Goal: Information Seeking & Learning: Learn about a topic

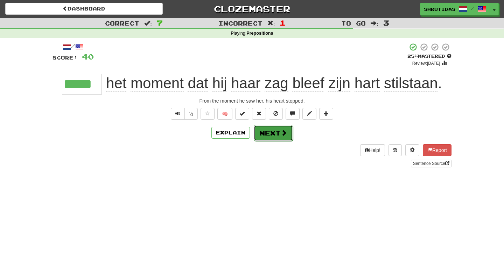
click at [272, 137] on button "Next" at bounding box center [273, 133] width 39 height 16
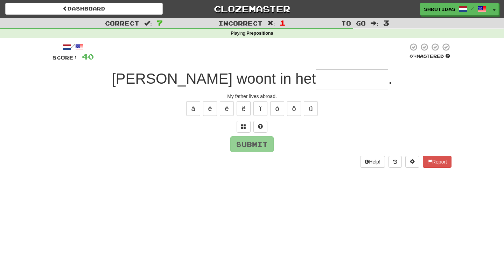
click at [316, 81] on input "text" at bounding box center [352, 79] width 73 height 21
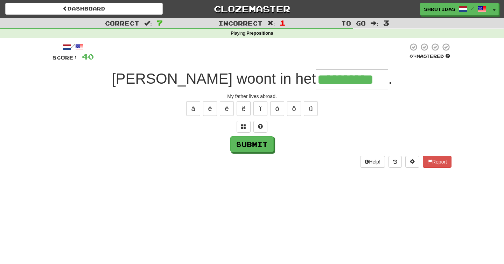
type input "**********"
click at [259, 144] on button "Submit" at bounding box center [251, 144] width 43 height 16
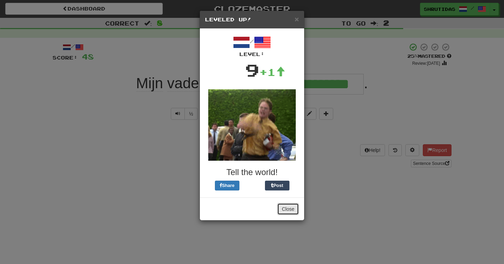
click at [286, 212] on button "Close" at bounding box center [288, 209] width 22 height 12
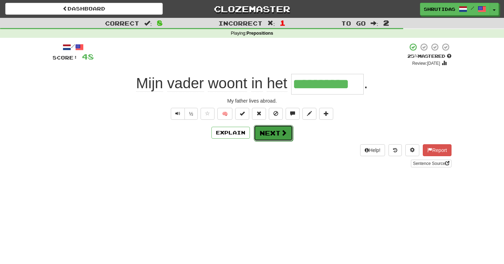
click at [280, 131] on button "Next" at bounding box center [273, 133] width 39 height 16
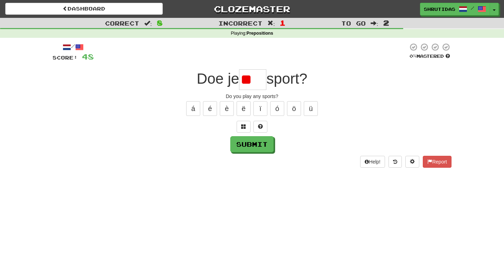
type input "*"
click at [241, 128] on button at bounding box center [244, 127] width 14 height 12
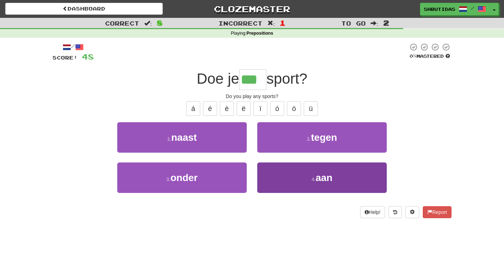
type input "***"
click at [297, 172] on button "4 . aan" at bounding box center [322, 178] width 130 height 30
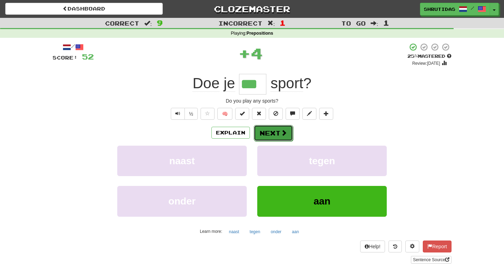
click at [283, 130] on span at bounding box center [284, 133] width 6 height 6
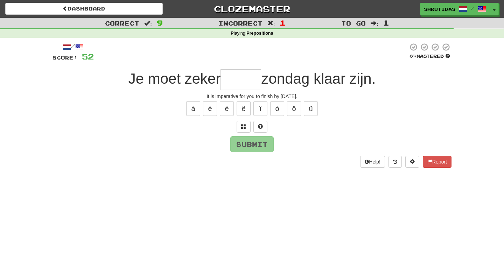
type input "*"
click at [232, 84] on input "*" at bounding box center [241, 79] width 41 height 21
type input "*****"
click at [255, 147] on button "Submit" at bounding box center [252, 145] width 43 height 16
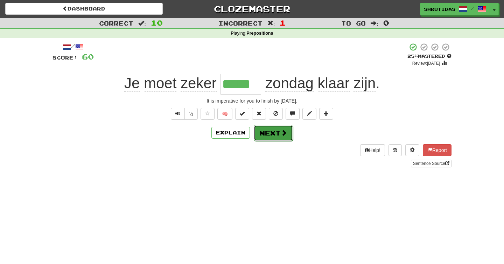
click at [267, 140] on button "Next" at bounding box center [273, 133] width 39 height 16
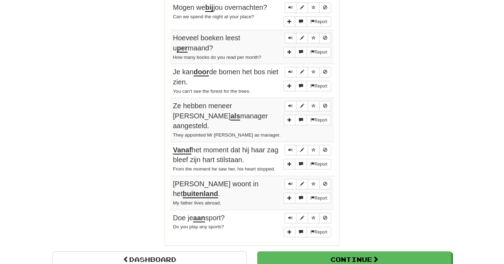
scroll to position [525, 0]
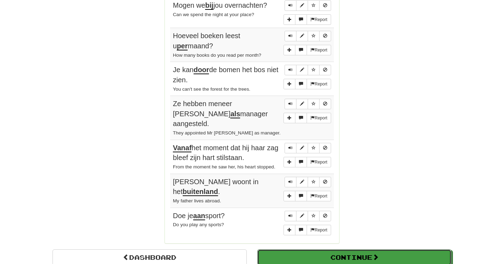
click at [332, 249] on button "Continue" at bounding box center [354, 257] width 194 height 16
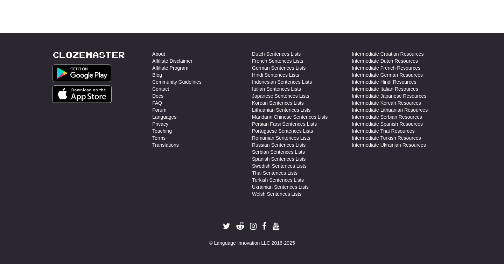
scroll to position [0, 0]
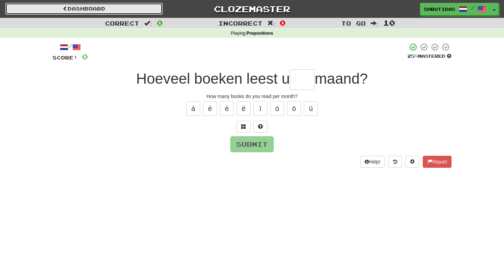
click at [54, 7] on link "Dashboard" at bounding box center [84, 9] width 158 height 12
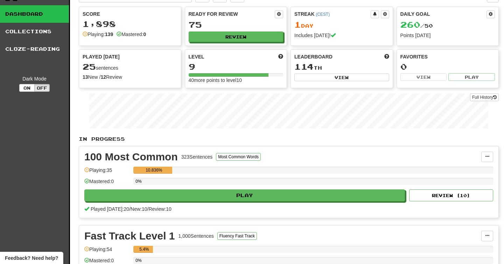
scroll to position [14, 0]
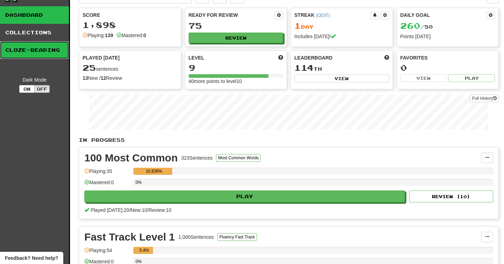
click at [27, 47] on link "Cloze-Reading" at bounding box center [34, 50] width 69 height 18
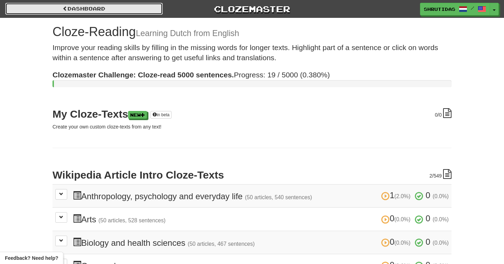
click at [139, 13] on link "Dashboard" at bounding box center [84, 9] width 158 height 12
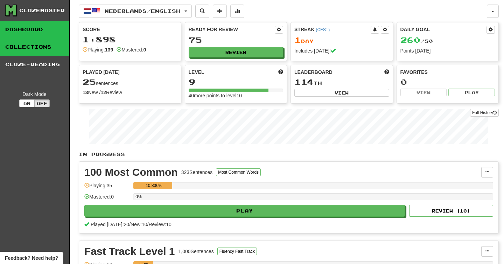
click at [39, 50] on link "Collections" at bounding box center [34, 47] width 69 height 18
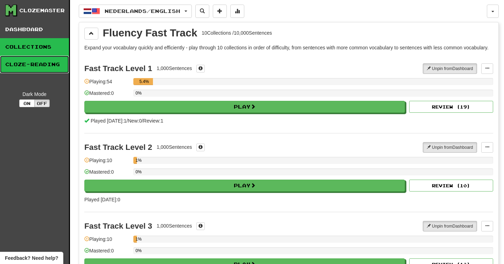
click at [33, 59] on link "Cloze-Reading" at bounding box center [34, 65] width 69 height 18
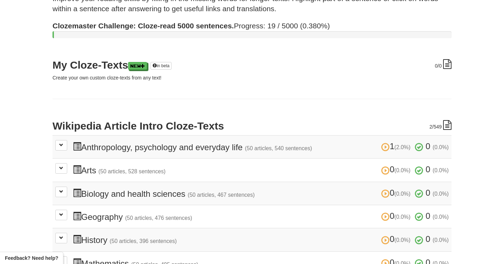
scroll to position [79, 0]
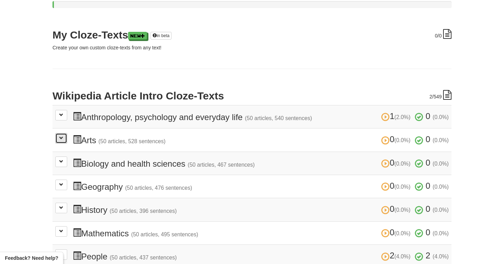
click at [61, 139] on span at bounding box center [61, 138] width 4 height 4
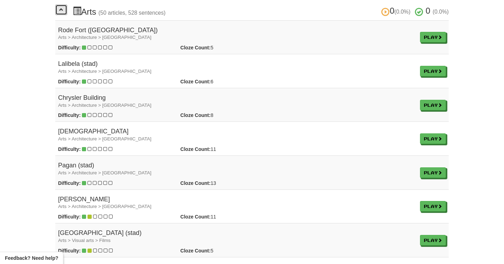
scroll to position [212, 0]
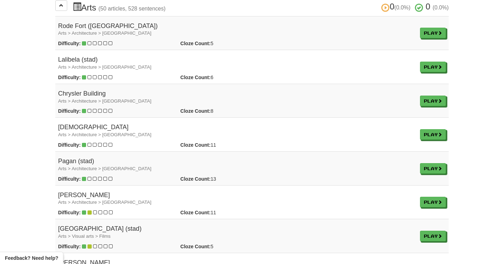
click at [101, 125] on h4 "Confuciustempel Arts > Architecture > Asia" at bounding box center [236, 131] width 357 height 14
click at [439, 133] on span at bounding box center [441, 135] width 4 height 4
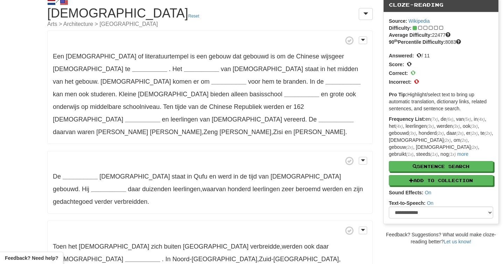
scroll to position [4, 0]
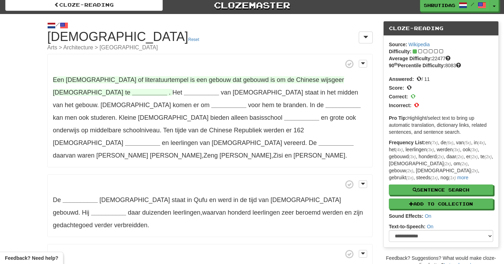
click at [132, 93] on strong "__________" at bounding box center [149, 92] width 35 height 7
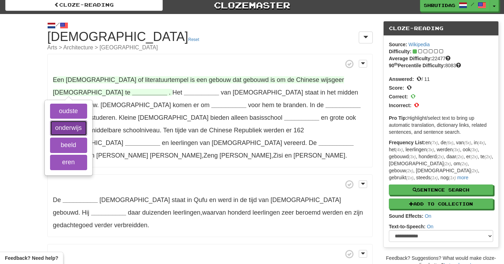
click at [65, 129] on button "onderwijs" at bounding box center [68, 127] width 37 height 15
click at [71, 156] on button "eren" at bounding box center [68, 162] width 37 height 15
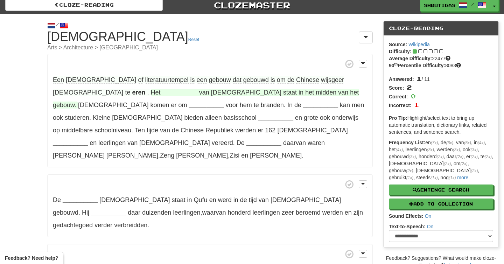
click at [163, 90] on strong "__________" at bounding box center [180, 92] width 35 height 7
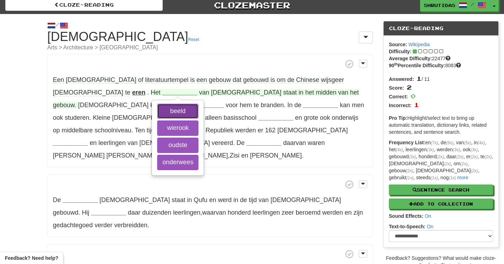
click at [157, 110] on button "beeld" at bounding box center [177, 111] width 41 height 15
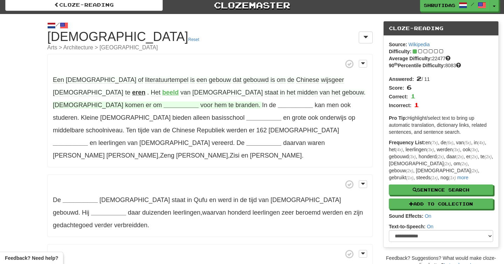
click at [199, 102] on strong "__________" at bounding box center [181, 105] width 35 height 7
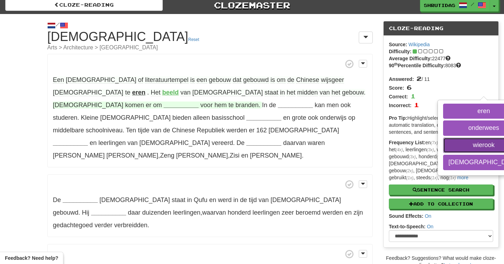
click at [443, 148] on button "wierook" at bounding box center [483, 145] width 81 height 15
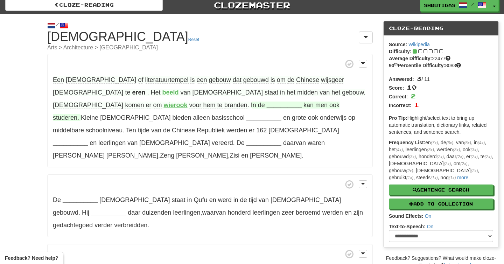
click at [267, 104] on strong "__________" at bounding box center [284, 105] width 35 height 7
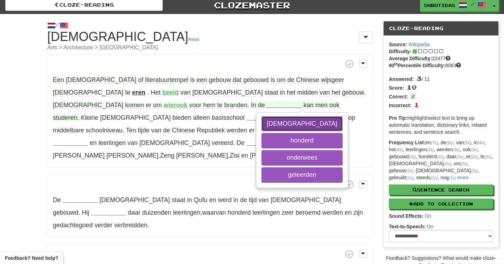
click at [262, 120] on button "tempel" at bounding box center [302, 123] width 81 height 15
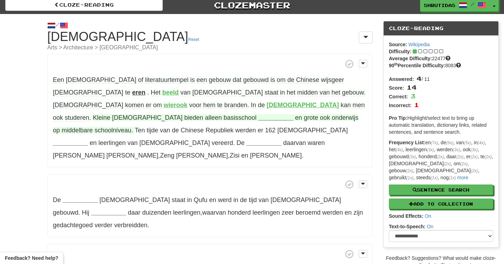
click at [258, 117] on strong "__________" at bounding box center [275, 117] width 35 height 7
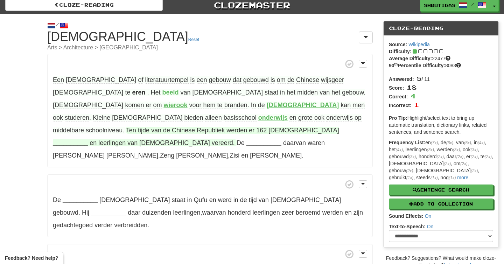
click at [88, 139] on strong "__________" at bounding box center [70, 142] width 35 height 7
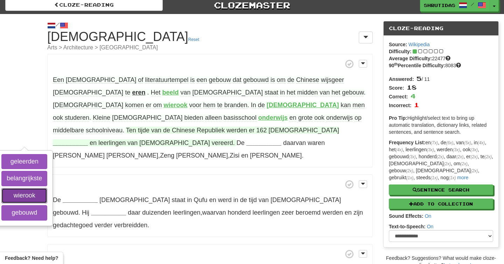
click at [47, 188] on button "wierook" at bounding box center [24, 195] width 46 height 15
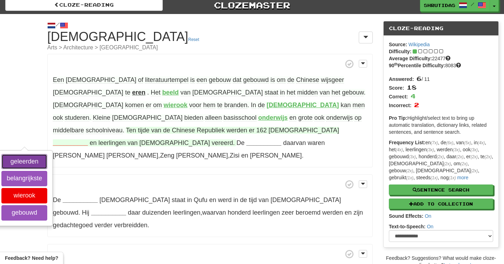
click at [47, 154] on button "geleerden" at bounding box center [24, 161] width 46 height 15
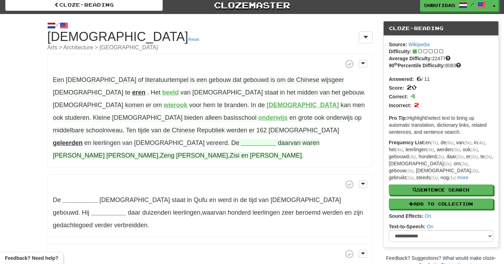
click at [276, 139] on strong "__________" at bounding box center [258, 142] width 35 height 7
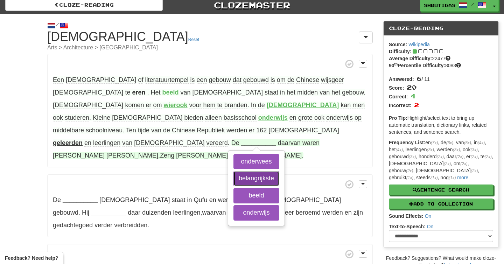
click at [280, 171] on button "belangrijkste" at bounding box center [257, 178] width 46 height 15
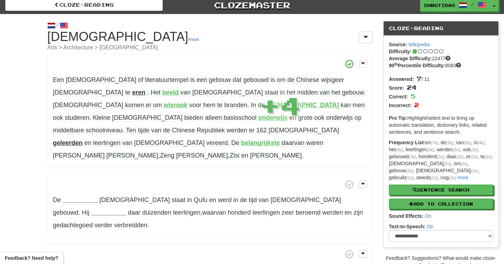
click at [318, 142] on p "Een confuciustempel of literatuurtempel is een gebouw dat gebouwd is om de Chin…" at bounding box center [210, 110] width 326 height 113
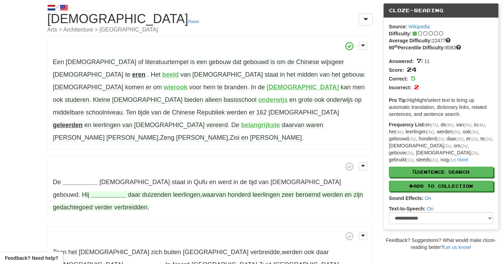
scroll to position [20, 0]
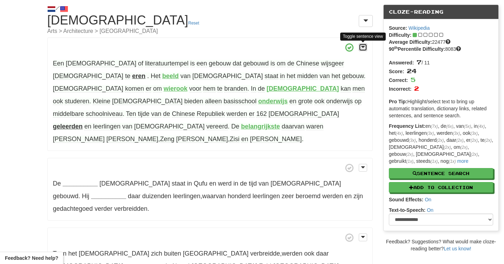
click at [361, 49] on span at bounding box center [363, 46] width 4 height 5
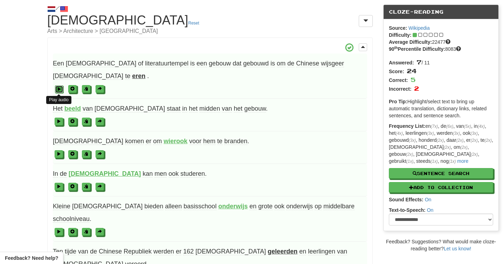
click at [58, 91] on span at bounding box center [59, 89] width 4 height 4
click at [59, 120] on span at bounding box center [59, 121] width 4 height 4
click at [60, 153] on span at bounding box center [59, 154] width 4 height 4
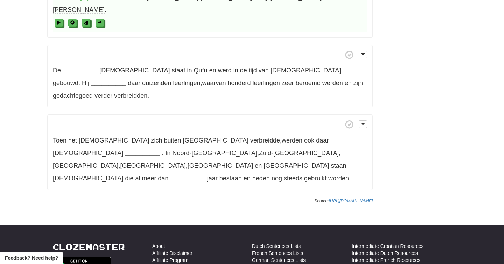
scroll to position [216, 0]
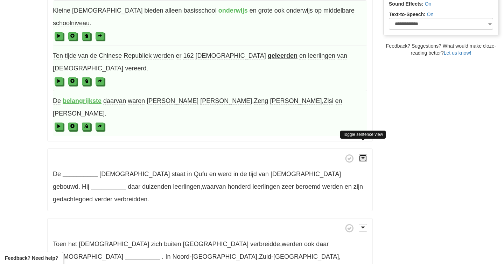
click at [366, 154] on button at bounding box center [363, 158] width 8 height 8
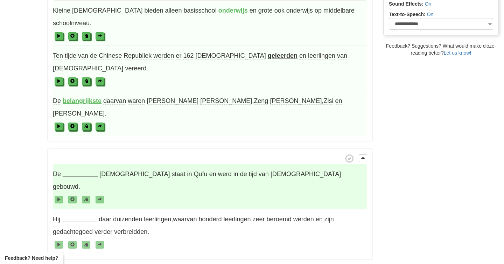
click at [61, 193] on span at bounding box center [210, 199] width 315 height 13
click at [74, 171] on strong "__________" at bounding box center [80, 174] width 35 height 7
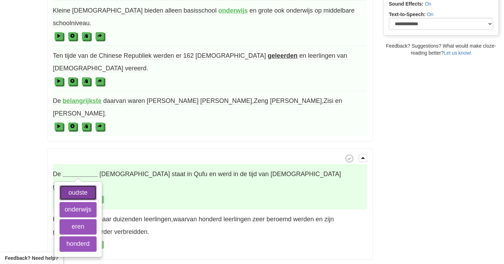
click at [83, 185] on button "oudste" at bounding box center [78, 192] width 37 height 15
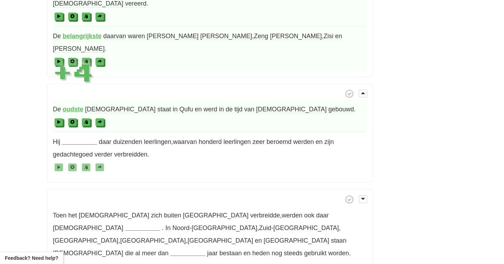
scroll to position [295, 0]
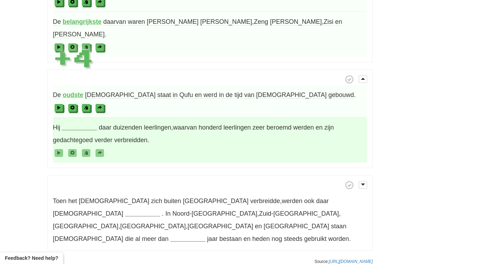
click at [78, 124] on strong "__________" at bounding box center [79, 127] width 35 height 7
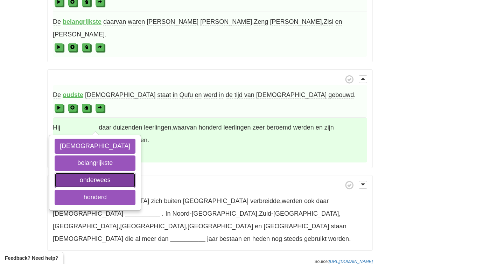
click at [82, 173] on button "onderwees" at bounding box center [95, 180] width 81 height 15
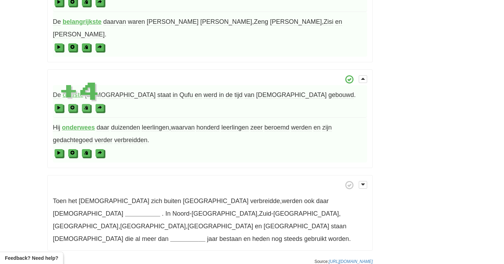
click at [125, 147] on span "Hij onderwees tempel belangrijkste onderwees honderd daar duizenden leerlingen …" at bounding box center [210, 140] width 315 height 45
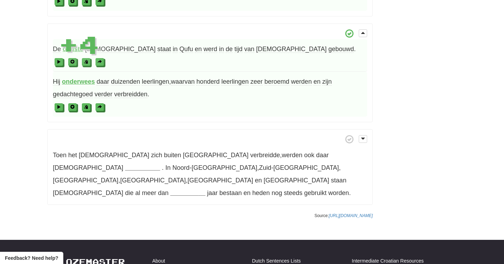
scroll to position [342, 0]
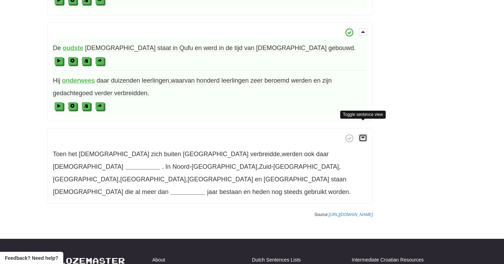
click at [363, 135] on span at bounding box center [363, 137] width 4 height 5
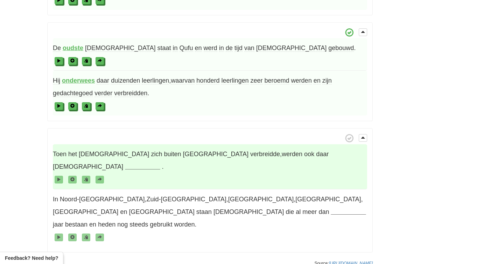
click at [160, 163] on strong "__________" at bounding box center [142, 166] width 35 height 7
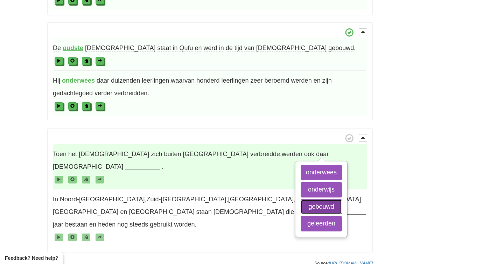
click at [328, 199] on button "gebouwd" at bounding box center [321, 206] width 41 height 15
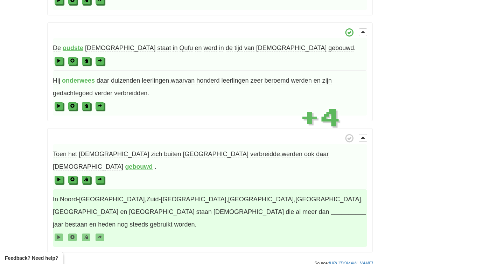
click at [146, 196] on span "Zuid-Korea" at bounding box center [186, 199] width 80 height 7
click at [331, 208] on strong "__________" at bounding box center [348, 211] width 35 height 7
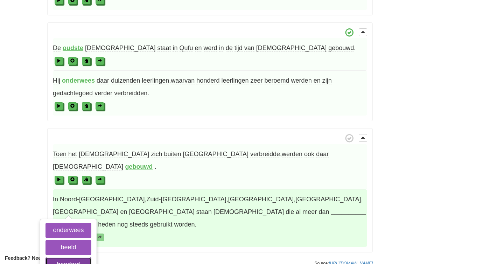
click at [75, 257] on button "honderd" at bounding box center [69, 264] width 46 height 15
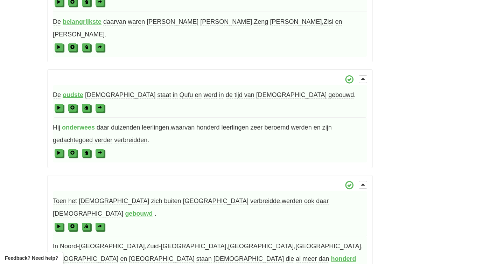
scroll to position [0, 0]
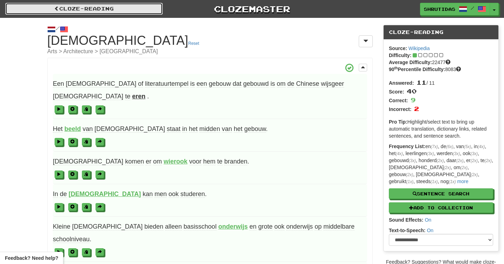
click at [120, 9] on link "Cloze-Reading" at bounding box center [84, 9] width 158 height 12
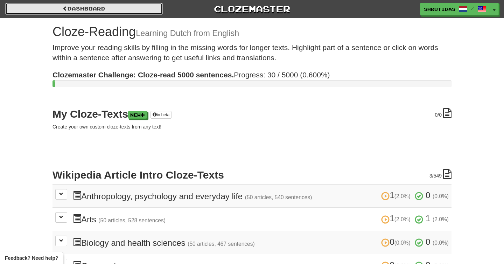
click at [120, 9] on link "Dashboard" at bounding box center [84, 9] width 158 height 12
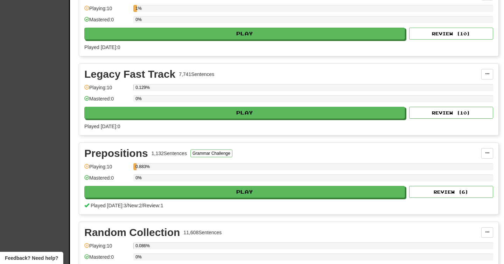
scroll to position [416, 0]
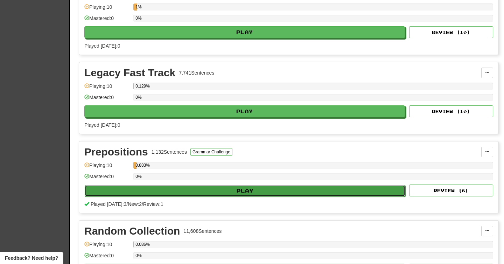
click at [283, 193] on button "Play" at bounding box center [245, 191] width 321 height 12
select select "**"
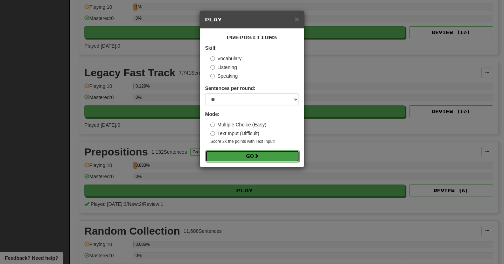
click at [261, 160] on button "Go" at bounding box center [253, 156] width 94 height 12
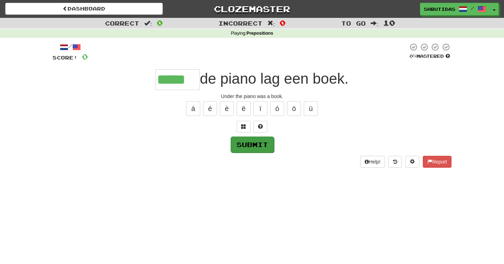
type input "*****"
click at [268, 144] on button "Submit" at bounding box center [252, 145] width 43 height 16
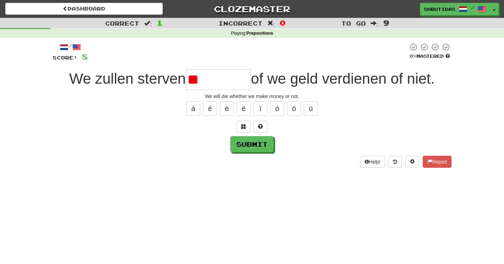
type input "*"
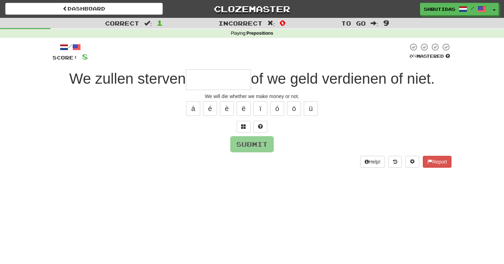
type input "*"
click at [242, 126] on span at bounding box center [243, 126] width 5 height 5
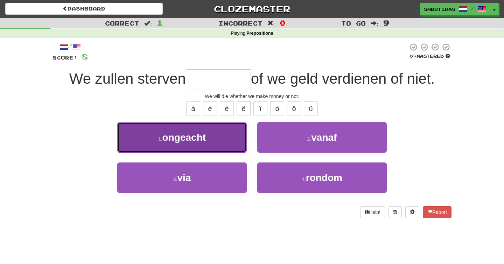
click at [199, 137] on span "ongeacht" at bounding box center [184, 137] width 43 height 11
type input "********"
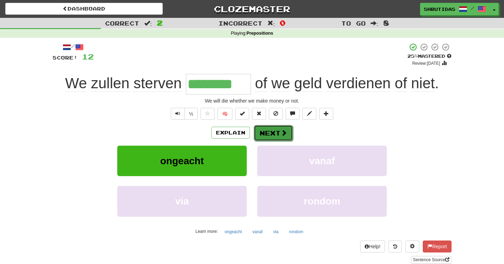
click at [261, 136] on button "Next" at bounding box center [273, 133] width 39 height 16
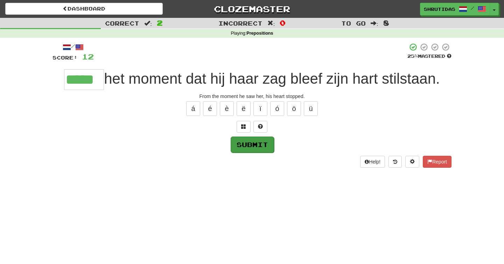
type input "*****"
click at [254, 148] on button "Submit" at bounding box center [252, 145] width 43 height 16
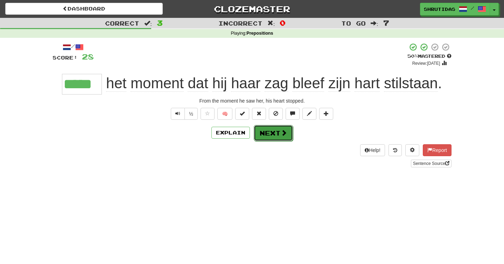
click at [274, 137] on button "Next" at bounding box center [273, 133] width 39 height 16
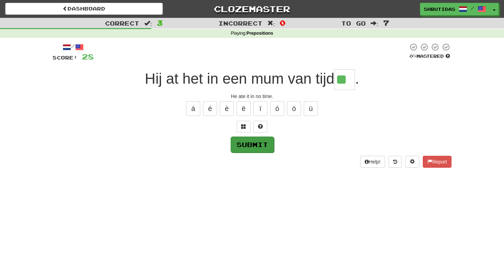
type input "**"
click at [261, 142] on button "Submit" at bounding box center [252, 145] width 43 height 16
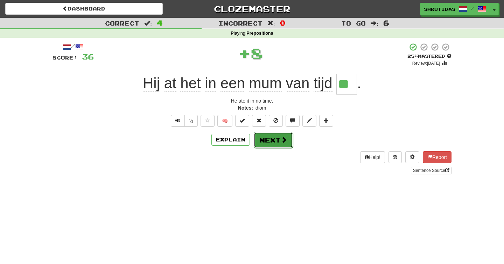
click at [260, 142] on button "Next" at bounding box center [273, 140] width 39 height 16
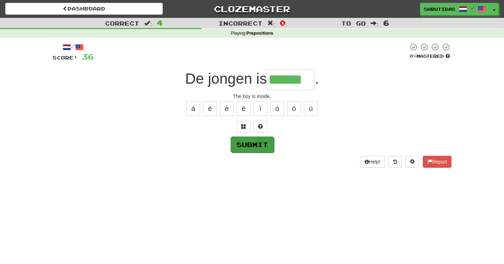
type input "******"
click at [258, 140] on button "Submit" at bounding box center [252, 145] width 43 height 16
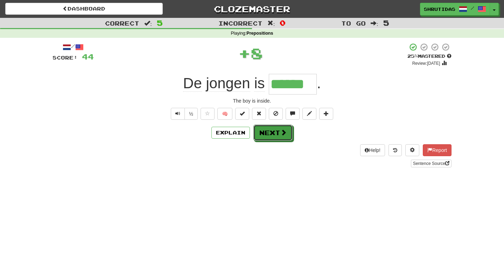
click at [265, 133] on button "Next" at bounding box center [273, 133] width 39 height 16
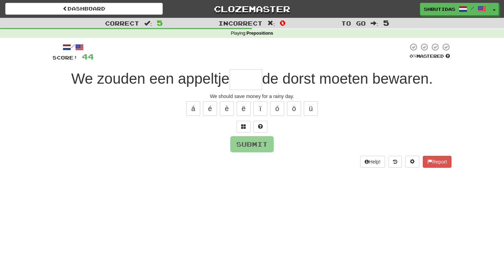
type input "*"
type input "****"
click at [253, 152] on button "Submit" at bounding box center [252, 145] width 43 height 16
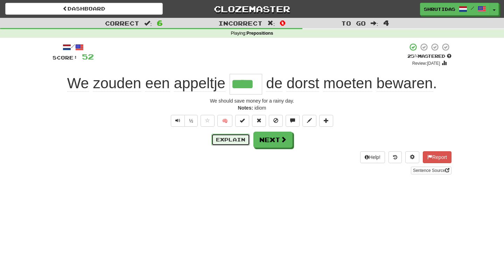
click at [236, 138] on button "Explain" at bounding box center [231, 140] width 39 height 12
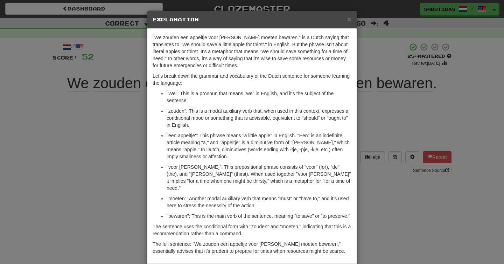
scroll to position [33, 0]
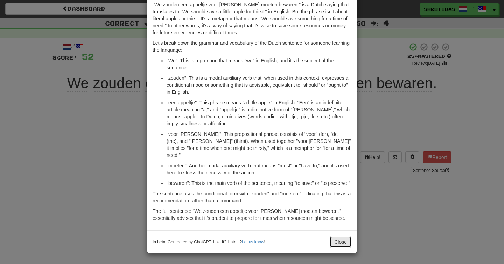
click at [347, 241] on button "Close" at bounding box center [341, 242] width 22 height 12
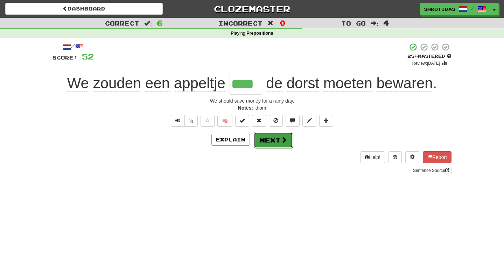
click at [279, 146] on button "Next" at bounding box center [273, 140] width 39 height 16
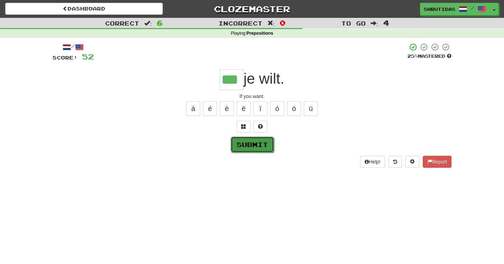
click at [265, 150] on button "Submit" at bounding box center [252, 145] width 43 height 16
type input "***"
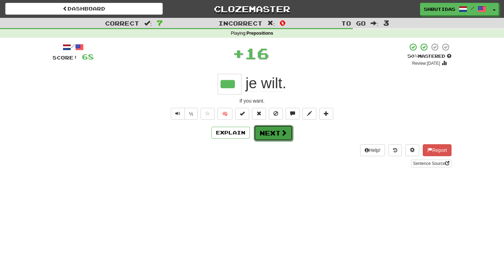
click at [286, 136] on span at bounding box center [284, 133] width 6 height 6
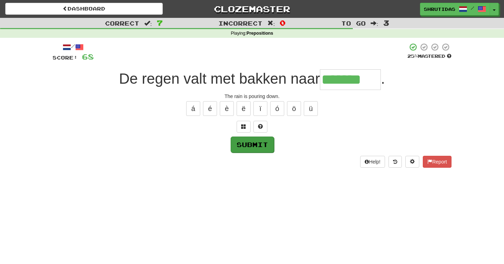
type input "*******"
click at [256, 144] on button "Submit" at bounding box center [252, 145] width 43 height 16
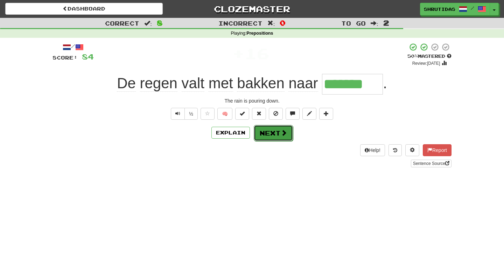
click at [265, 137] on button "Next" at bounding box center [273, 133] width 39 height 16
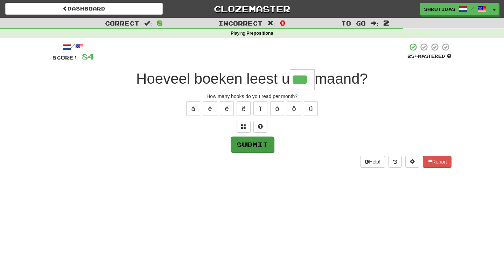
type input "***"
click at [253, 142] on button "Submit" at bounding box center [252, 145] width 43 height 16
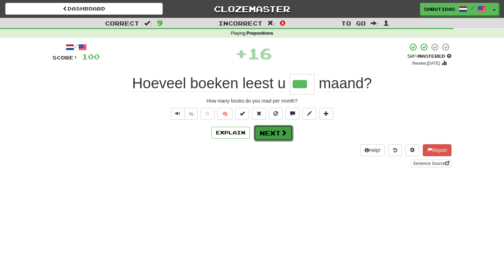
click at [265, 138] on button "Next" at bounding box center [273, 133] width 39 height 16
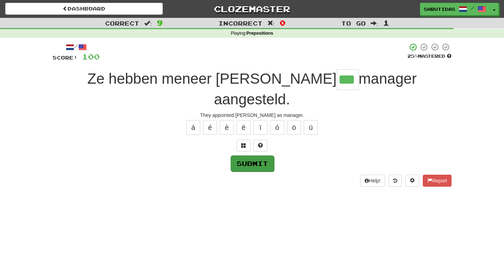
type input "***"
click at [261, 156] on button "Submit" at bounding box center [252, 164] width 43 height 16
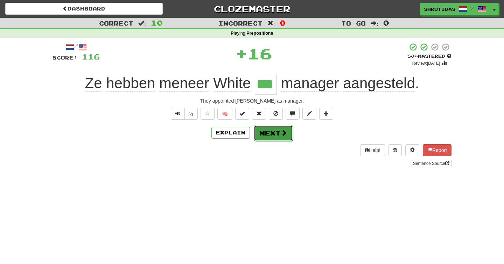
click at [279, 138] on button "Next" at bounding box center [273, 133] width 39 height 16
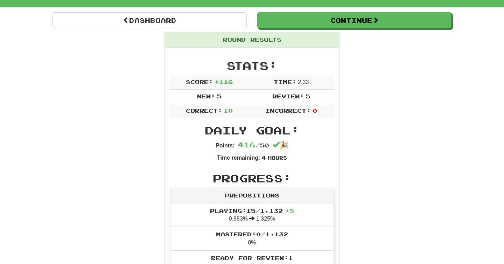
scroll to position [0, 0]
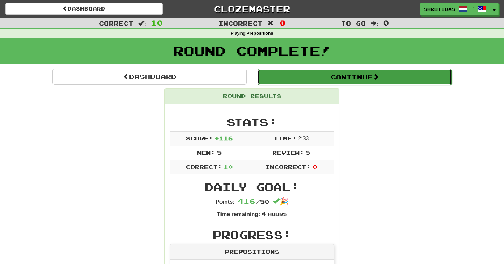
click at [320, 78] on button "Continue" at bounding box center [355, 77] width 194 height 16
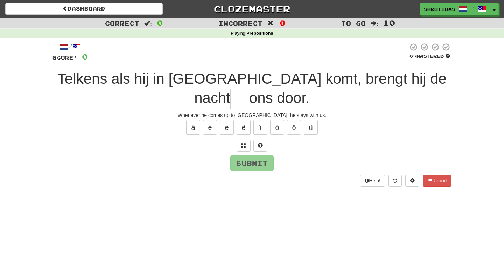
click at [96, 83] on span "Telkens als hij in Tokio komt, brengt hij de nacht" at bounding box center [251, 88] width 389 height 36
click at [249, 89] on input "text" at bounding box center [239, 99] width 19 height 21
type input "***"
click at [261, 159] on button "Submit" at bounding box center [252, 164] width 43 height 16
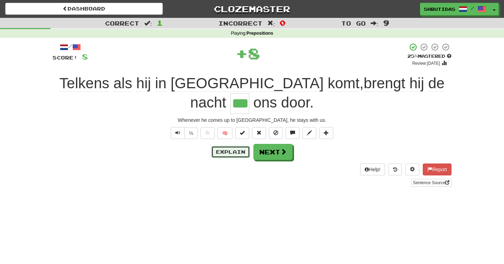
click at [233, 152] on button "Explain" at bounding box center [231, 152] width 39 height 12
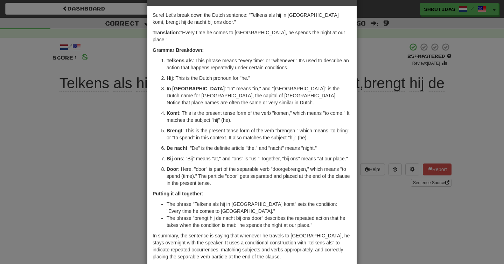
scroll to position [19, 0]
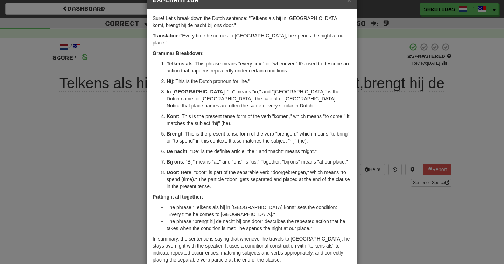
click at [428, 110] on div "× Explanation Sure! Let's break down the Dutch sentence: "Telkens als hij in To…" at bounding box center [252, 132] width 504 height 264
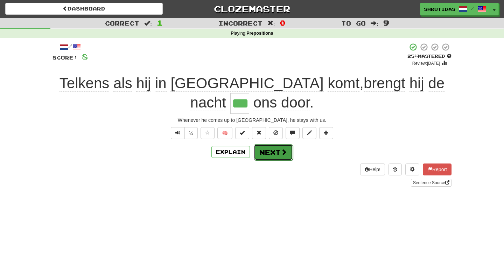
click at [288, 152] on button "Next" at bounding box center [273, 152] width 39 height 16
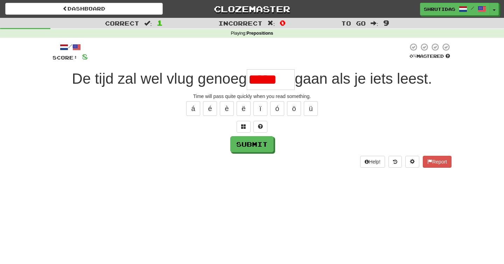
scroll to position [0, 0]
click at [255, 146] on button "Submit" at bounding box center [252, 145] width 43 height 16
type input "*******"
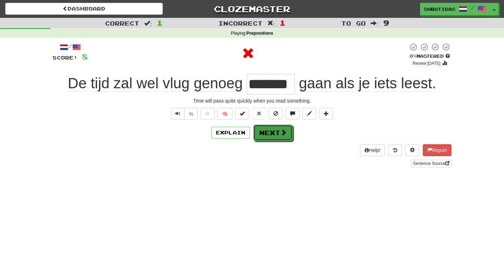
click at [276, 135] on button "Next" at bounding box center [273, 133] width 39 height 16
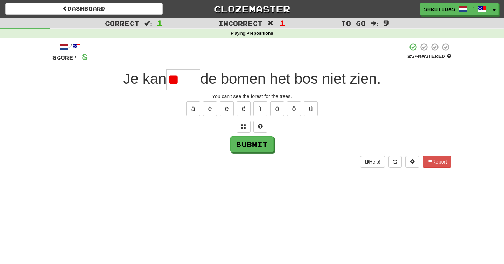
type input "*"
click at [241, 124] on button at bounding box center [244, 127] width 14 height 12
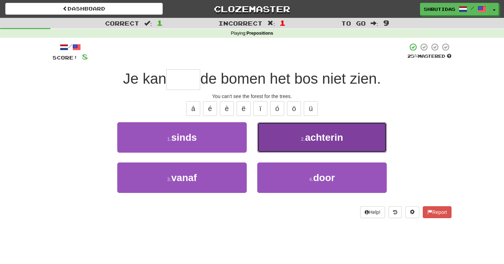
click at [286, 145] on button "2 . achterin" at bounding box center [322, 137] width 130 height 30
type input "****"
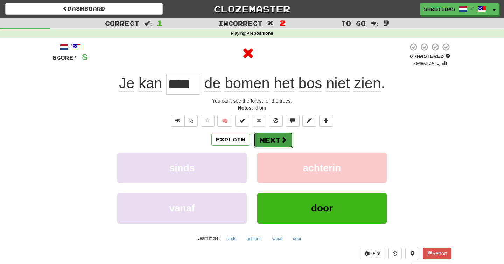
click at [271, 139] on button "Next" at bounding box center [273, 140] width 39 height 16
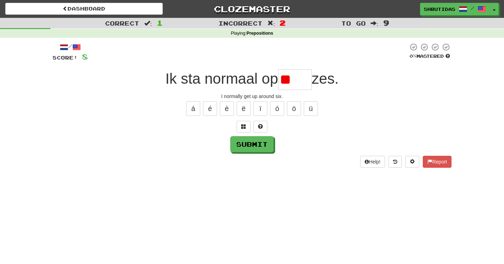
type input "*"
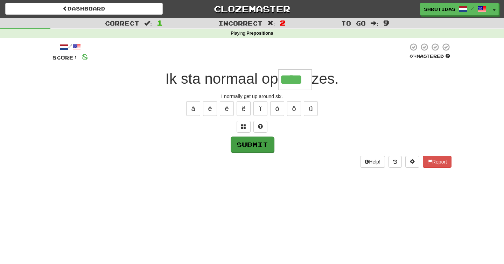
type input "****"
click at [250, 149] on button "Submit" at bounding box center [252, 145] width 43 height 16
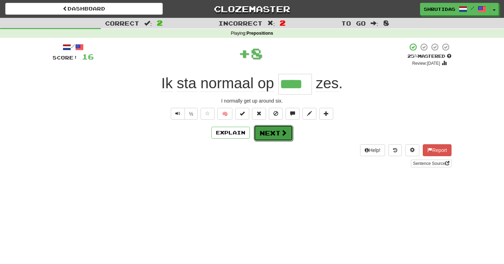
click at [274, 129] on button "Next" at bounding box center [273, 133] width 39 height 16
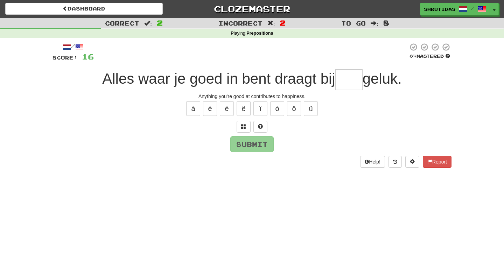
type input "*"
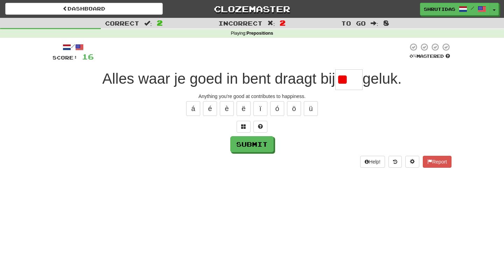
type input "*"
type input "***"
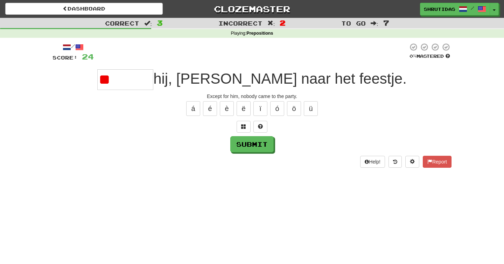
type input "*"
click at [246, 129] on button at bounding box center [244, 127] width 14 height 12
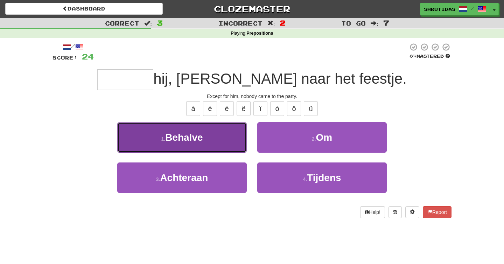
click at [223, 144] on button "1 . Behalve" at bounding box center [182, 137] width 130 height 30
type input "*******"
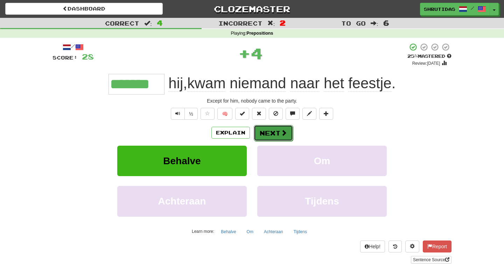
click at [277, 134] on button "Next" at bounding box center [273, 133] width 39 height 16
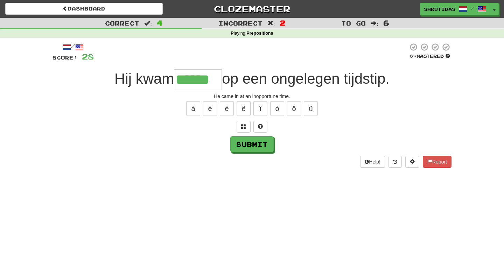
type input "******"
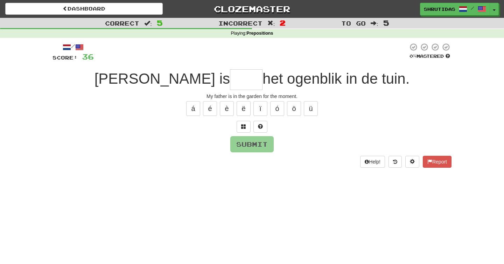
type input "*"
type input "****"
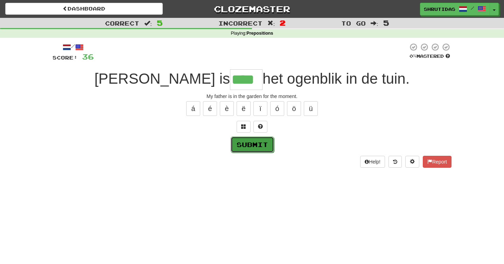
click at [250, 149] on button "Submit" at bounding box center [252, 145] width 43 height 16
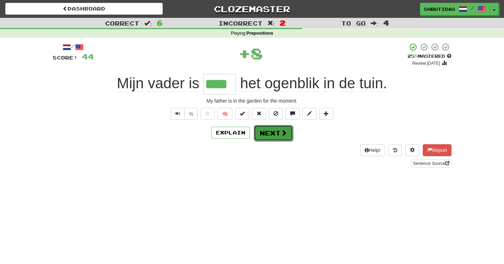
click at [275, 127] on button "Next" at bounding box center [273, 133] width 39 height 16
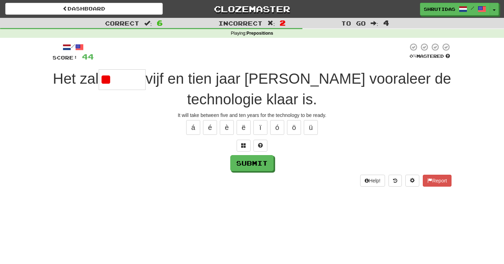
type input "*"
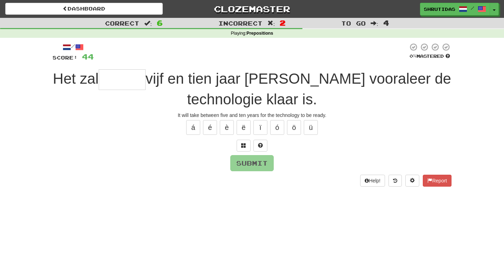
type input "*"
click at [243, 147] on span at bounding box center [243, 145] width 5 height 5
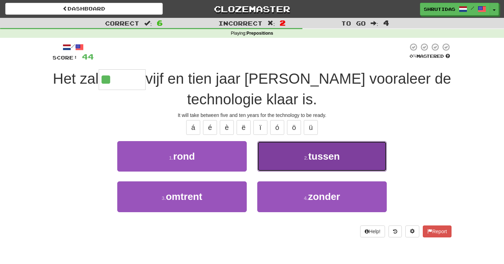
click at [301, 158] on button "2 . tussen" at bounding box center [322, 156] width 130 height 30
type input "******"
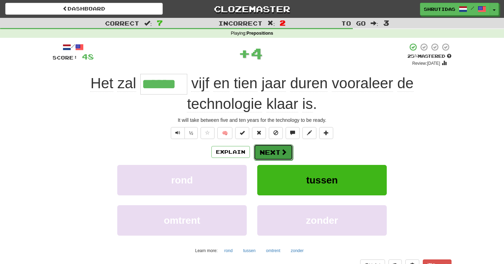
click at [264, 149] on button "Next" at bounding box center [273, 152] width 39 height 16
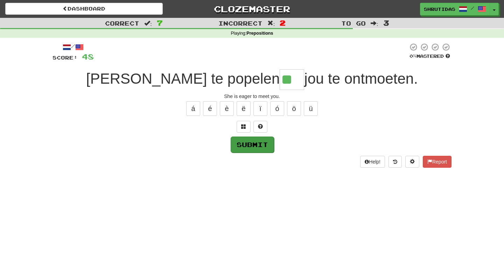
type input "**"
click at [260, 145] on button "Submit" at bounding box center [252, 145] width 43 height 16
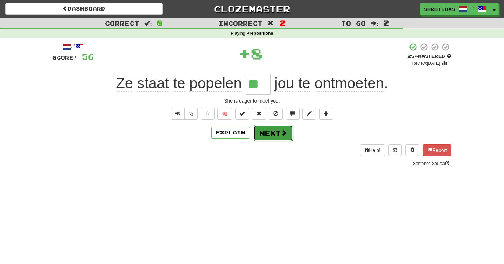
click at [267, 131] on button "Next" at bounding box center [273, 133] width 39 height 16
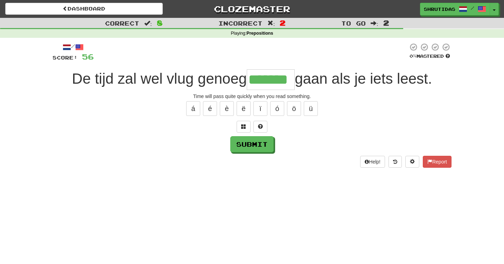
type input "*******"
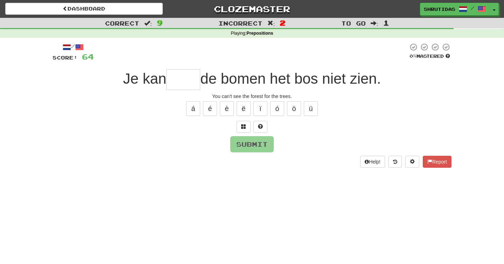
type input "*"
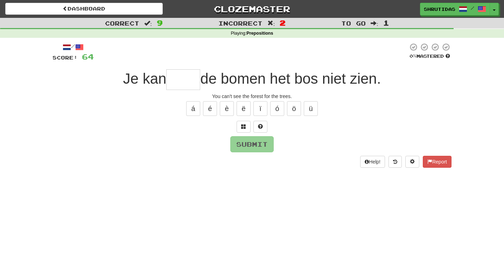
type input "*"
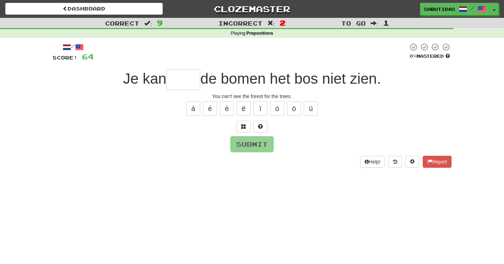
type input "*"
click at [242, 126] on span at bounding box center [243, 126] width 5 height 5
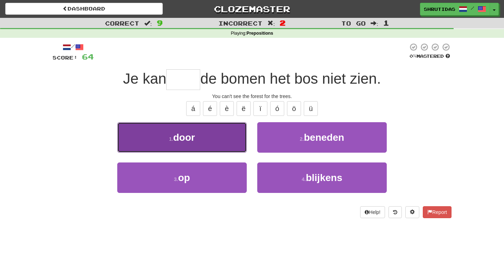
click at [218, 143] on button "1 . door" at bounding box center [182, 137] width 130 height 30
type input "****"
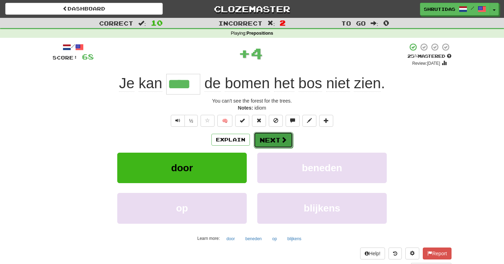
click at [275, 147] on button "Next" at bounding box center [273, 140] width 39 height 16
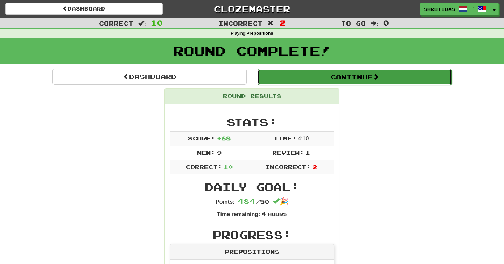
click at [345, 78] on button "Continue" at bounding box center [355, 77] width 194 height 16
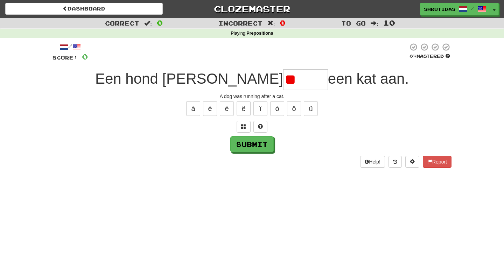
type input "*"
type input "******"
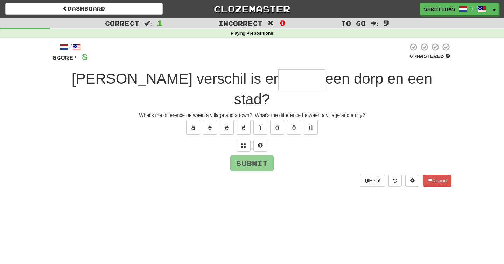
type input "*"
type input "******"
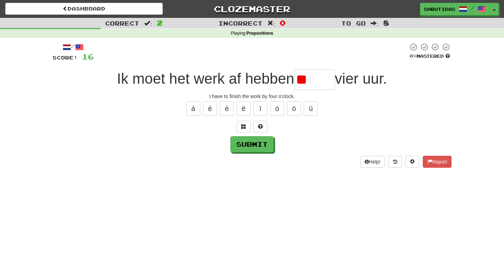
type input "*"
click at [301, 82] on input "text" at bounding box center [315, 79] width 41 height 21
type input "*"
type input "*****"
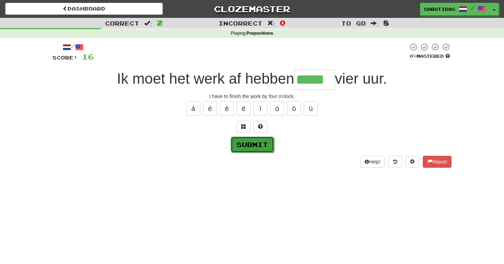
click at [261, 140] on button "Submit" at bounding box center [252, 145] width 43 height 16
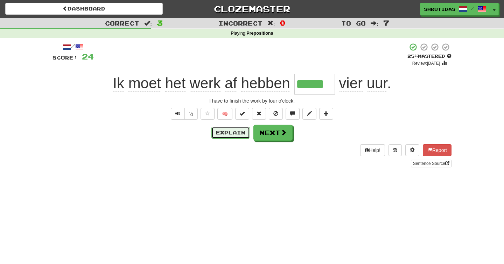
click at [232, 137] on button "Explain" at bounding box center [231, 133] width 39 height 12
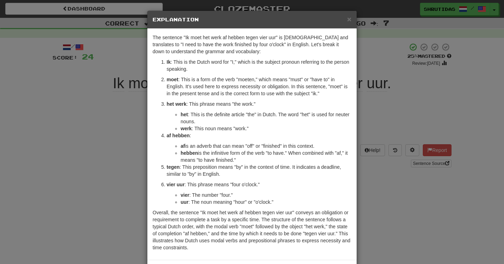
click at [232, 137] on p "af hebben :" at bounding box center [259, 135] width 185 height 7
click at [378, 117] on div "× Explanation The sentence "Ik moet het werk af hebben tegen vier uur" is Dutch…" at bounding box center [252, 132] width 504 height 264
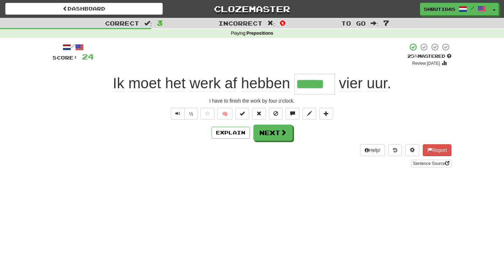
click at [359, 134] on div "Explain Next" at bounding box center [252, 133] width 399 height 16
click at [346, 134] on div "Explain Next" at bounding box center [252, 133] width 399 height 16
click at [281, 135] on span at bounding box center [284, 133] width 6 height 6
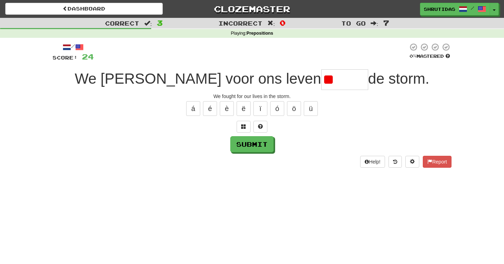
type input "*"
type input "*******"
click at [248, 142] on button "Submit" at bounding box center [252, 145] width 43 height 16
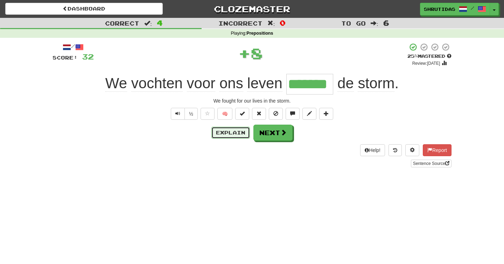
click at [239, 132] on button "Explain" at bounding box center [231, 133] width 39 height 12
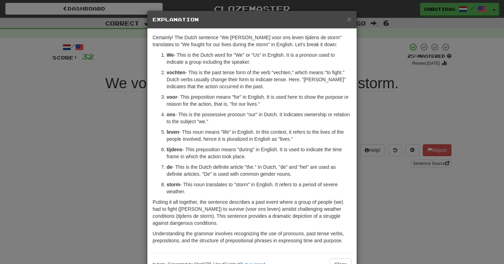
click at [410, 97] on div "× Explanation Certainly! The Dutch sentence "We vochten voor ons leven tijdens …" at bounding box center [252, 132] width 504 height 264
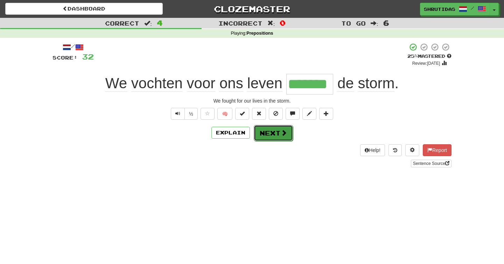
click at [262, 136] on button "Next" at bounding box center [273, 133] width 39 height 16
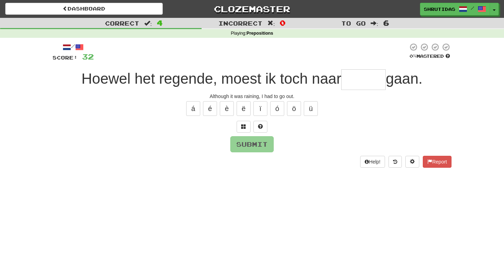
click at [351, 83] on input "text" at bounding box center [363, 79] width 44 height 21
type input "******"
click at [263, 145] on button "Submit" at bounding box center [252, 145] width 43 height 16
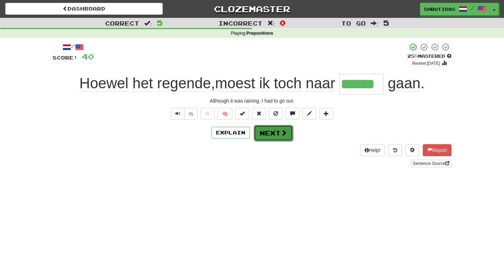
click at [274, 137] on button "Next" at bounding box center [273, 133] width 39 height 16
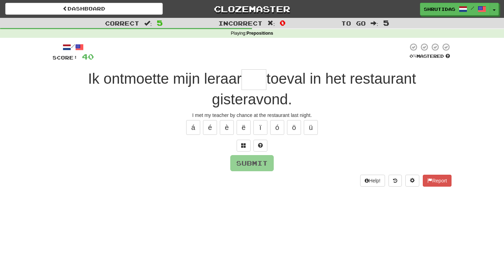
click at [251, 77] on input "text" at bounding box center [254, 79] width 25 height 21
type input "*"
type input "***"
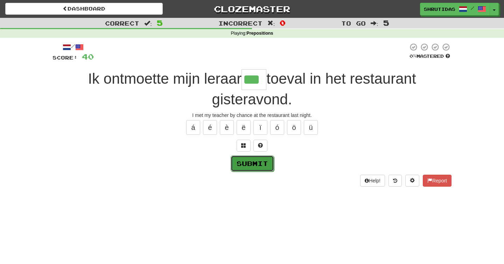
click at [246, 161] on button "Submit" at bounding box center [252, 164] width 43 height 16
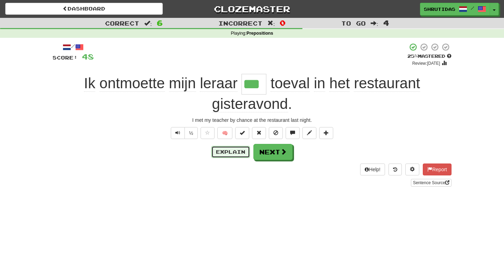
click at [229, 153] on button "Explain" at bounding box center [231, 152] width 39 height 12
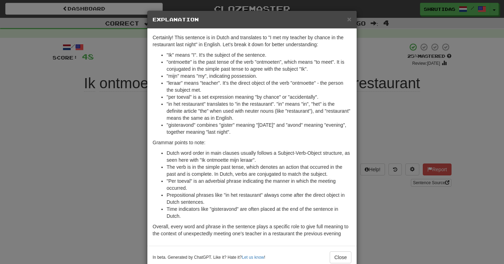
click at [272, 98] on li ""per toeval" is a set expression meaning "by chance" or "accidentally"." at bounding box center [259, 97] width 185 height 7
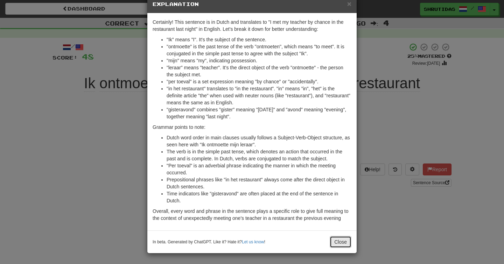
click at [336, 246] on button "Close" at bounding box center [341, 242] width 22 height 12
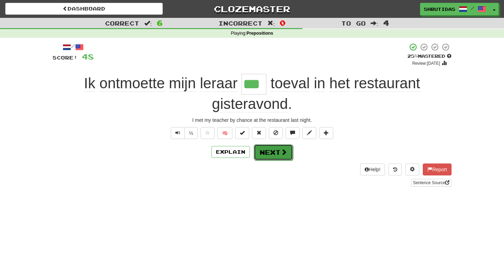
click at [284, 154] on span at bounding box center [284, 152] width 6 height 6
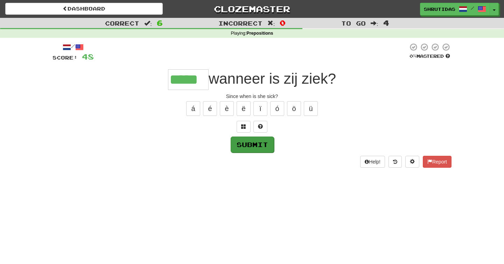
type input "*****"
click at [257, 144] on button "Submit" at bounding box center [252, 145] width 43 height 16
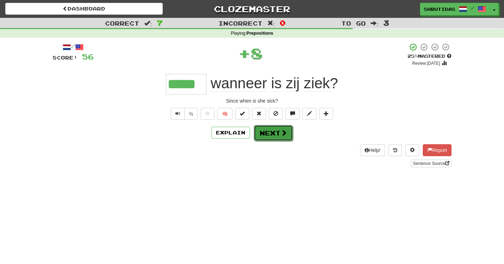
click at [267, 135] on button "Next" at bounding box center [273, 133] width 39 height 16
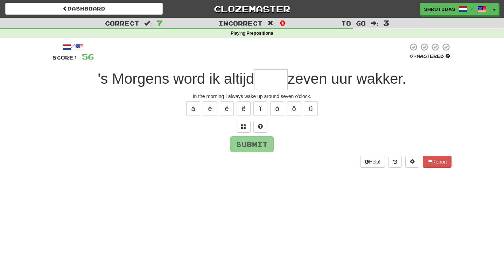
type input "*"
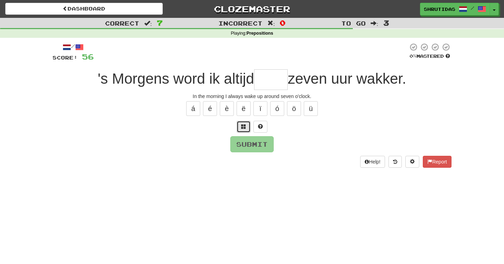
click at [241, 126] on span at bounding box center [243, 126] width 5 height 5
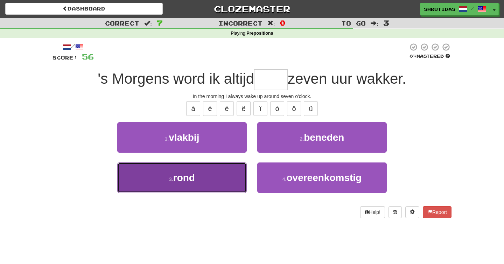
click at [204, 185] on button "3 . rond" at bounding box center [182, 178] width 130 height 30
type input "****"
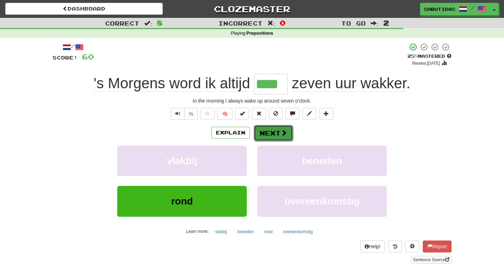
click at [277, 132] on button "Next" at bounding box center [273, 133] width 39 height 16
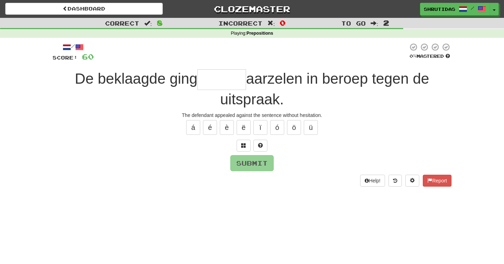
click at [235, 76] on input "text" at bounding box center [222, 79] width 49 height 21
type input "*"
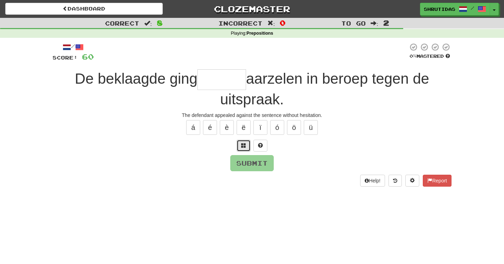
click at [242, 146] on span at bounding box center [243, 145] width 5 height 5
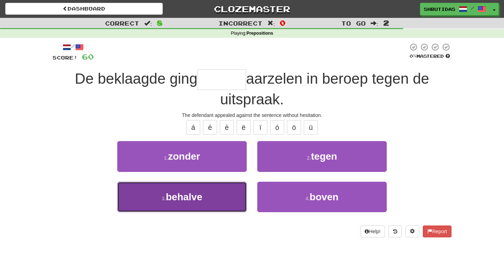
click at [195, 195] on span "behalve" at bounding box center [184, 197] width 36 height 11
type input "******"
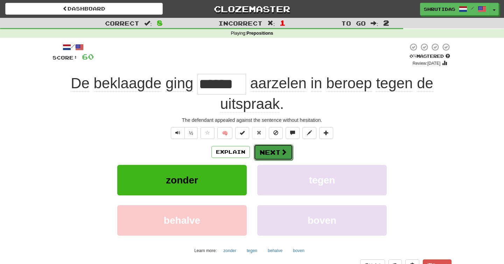
click at [275, 152] on button "Next" at bounding box center [273, 152] width 39 height 16
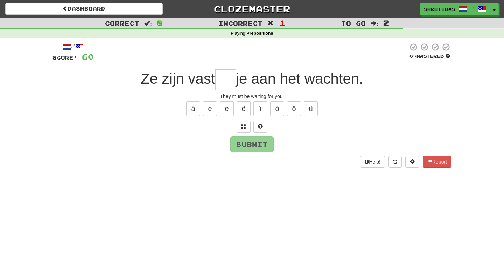
type input "*"
type input "**"
click at [264, 140] on button "Submit" at bounding box center [252, 145] width 43 height 16
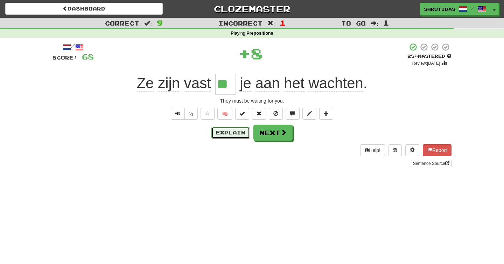
click at [243, 133] on button "Explain" at bounding box center [231, 133] width 39 height 12
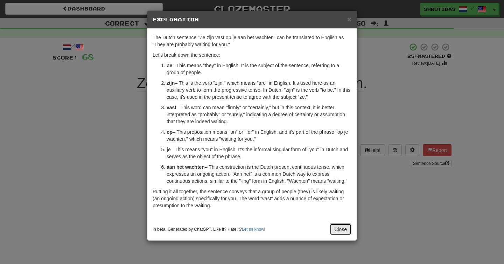
click at [341, 235] on button "Close" at bounding box center [341, 229] width 22 height 12
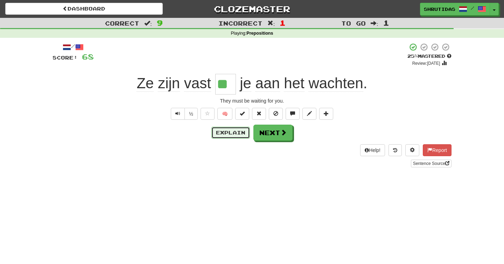
click at [240, 134] on button "Explain" at bounding box center [231, 133] width 39 height 12
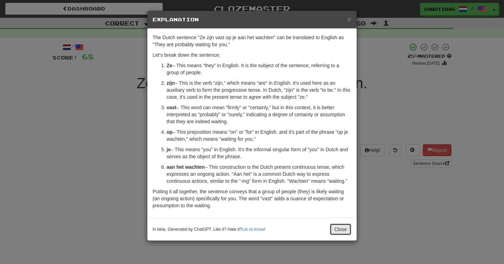
click at [346, 235] on button "Close" at bounding box center [341, 229] width 22 height 12
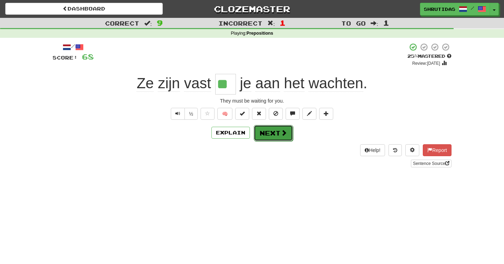
click at [272, 130] on button "Next" at bounding box center [273, 133] width 39 height 16
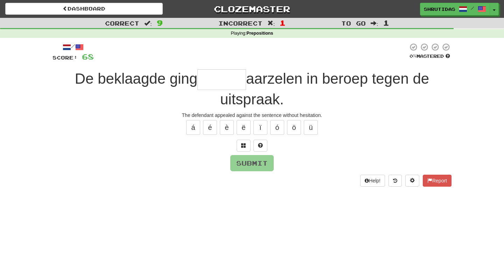
click at [222, 80] on input "text" at bounding box center [222, 79] width 49 height 21
type input "******"
click at [237, 157] on button "Submit" at bounding box center [252, 164] width 43 height 16
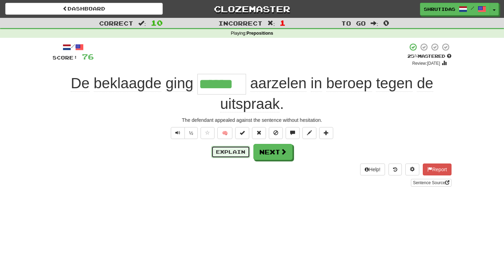
click at [241, 151] on button "Explain" at bounding box center [231, 152] width 39 height 12
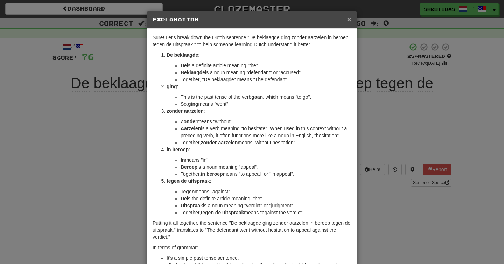
click at [351, 19] on span "×" at bounding box center [349, 19] width 4 height 8
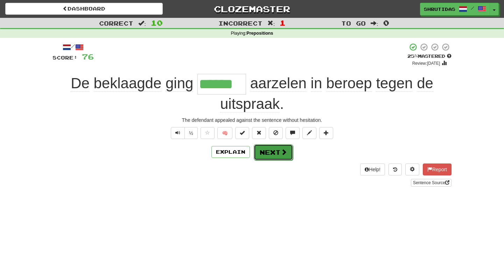
click at [265, 150] on button "Next" at bounding box center [273, 152] width 39 height 16
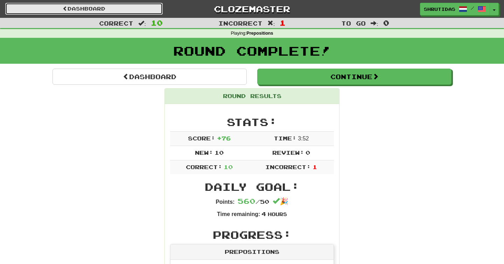
click at [101, 12] on link "Dashboard" at bounding box center [84, 9] width 158 height 12
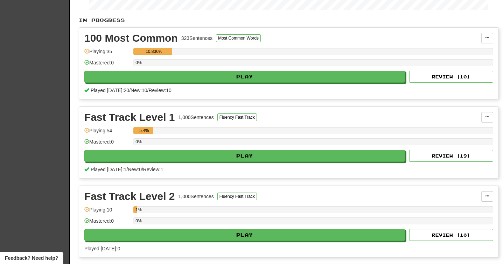
scroll to position [138, 0]
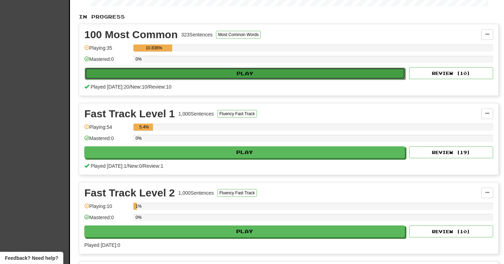
click at [247, 70] on button "Play" at bounding box center [245, 74] width 321 height 12
select select "**"
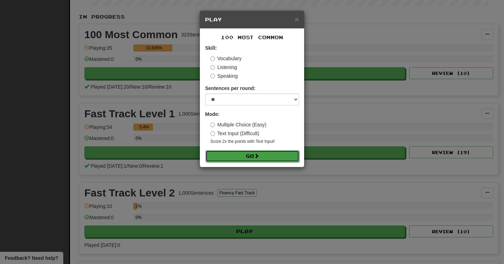
click at [250, 157] on button "Go" at bounding box center [253, 156] width 94 height 12
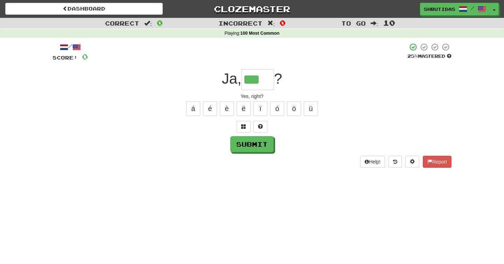
click at [250, 157] on div "Help! Report" at bounding box center [252, 162] width 399 height 12
click at [266, 83] on input "***" at bounding box center [258, 79] width 33 height 21
type input "****"
click at [255, 137] on button "Submit" at bounding box center [252, 145] width 43 height 16
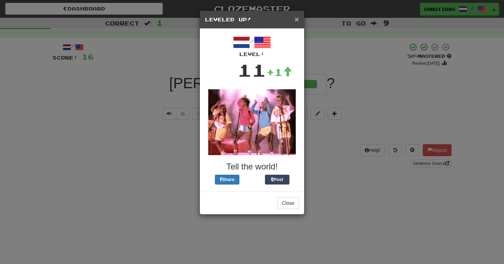
click at [297, 20] on span "×" at bounding box center [297, 19] width 4 height 8
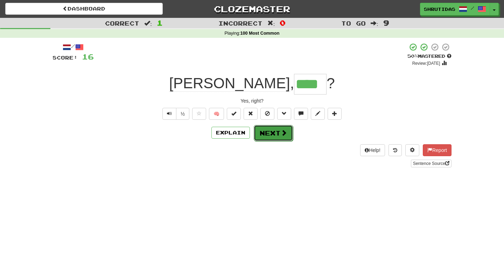
click at [266, 134] on button "Next" at bounding box center [273, 133] width 39 height 16
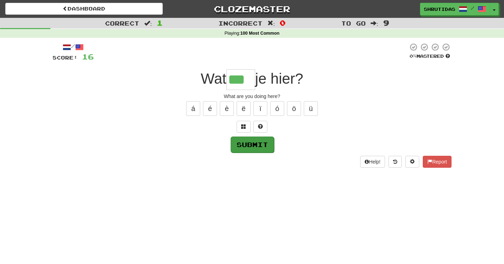
type input "***"
click at [244, 140] on button "Submit" at bounding box center [252, 145] width 43 height 16
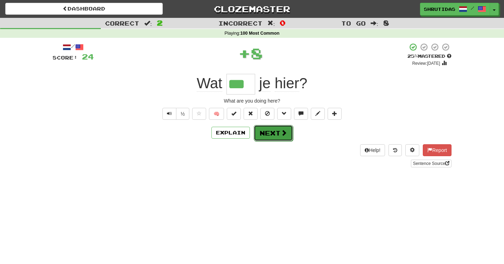
click at [269, 130] on button "Next" at bounding box center [273, 133] width 39 height 16
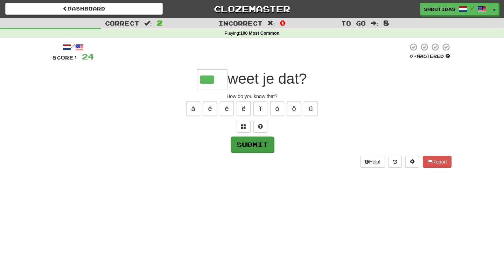
type input "***"
click at [269, 147] on button "Submit" at bounding box center [252, 145] width 43 height 16
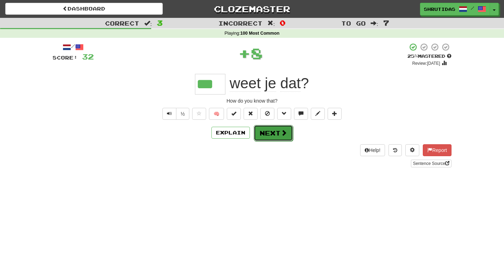
click at [281, 135] on span at bounding box center [284, 133] width 6 height 6
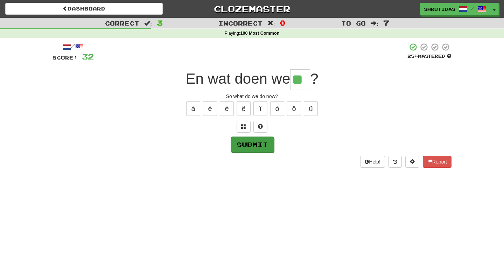
type input "**"
click at [256, 151] on button "Submit" at bounding box center [252, 145] width 43 height 16
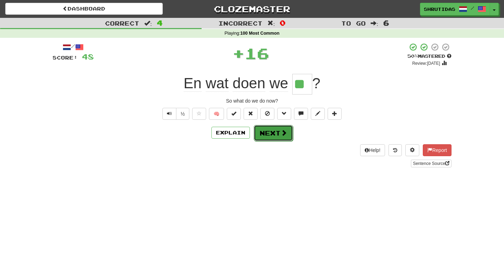
click at [268, 133] on button "Next" at bounding box center [273, 133] width 39 height 16
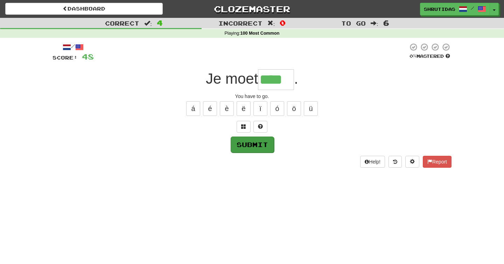
type input "****"
click at [255, 151] on button "Submit" at bounding box center [252, 145] width 43 height 16
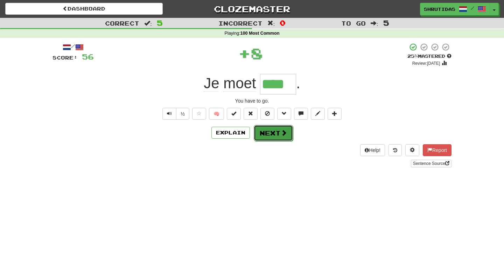
click at [271, 134] on button "Next" at bounding box center [273, 133] width 39 height 16
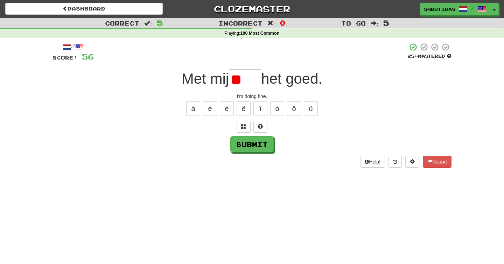
type input "*"
click at [241, 81] on input "text" at bounding box center [245, 79] width 32 height 21
type input "****"
click at [244, 143] on button "Submit" at bounding box center [252, 145] width 43 height 16
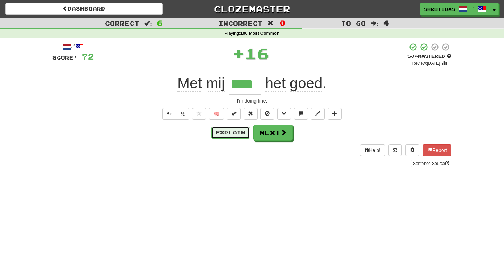
click at [236, 133] on button "Explain" at bounding box center [231, 133] width 39 height 12
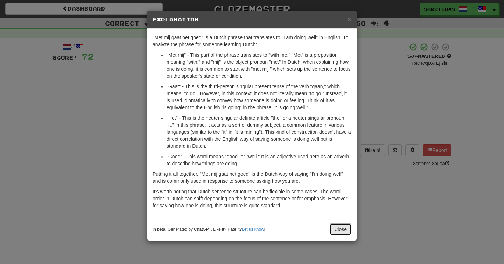
click at [334, 229] on button "Close" at bounding box center [341, 229] width 22 height 12
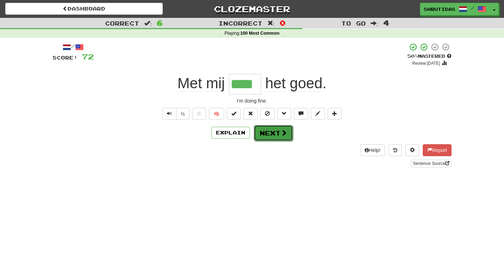
click at [272, 138] on button "Next" at bounding box center [273, 133] width 39 height 16
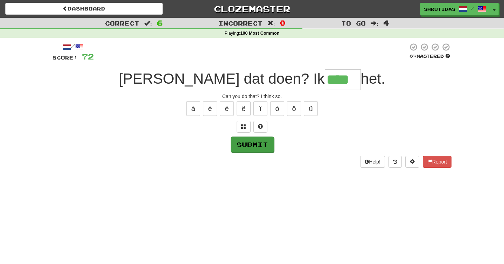
type input "****"
click at [261, 149] on button "Submit" at bounding box center [252, 145] width 43 height 16
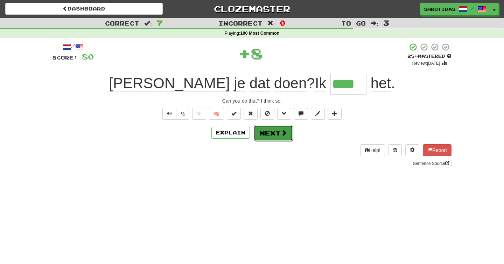
click at [263, 137] on button "Next" at bounding box center [273, 133] width 39 height 16
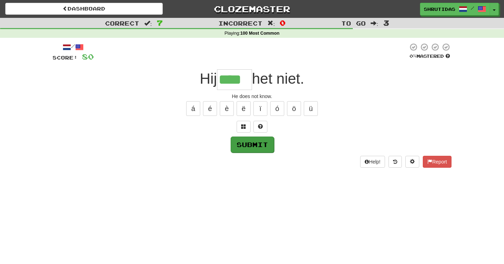
type input "****"
click at [266, 149] on button "Submit" at bounding box center [252, 145] width 43 height 16
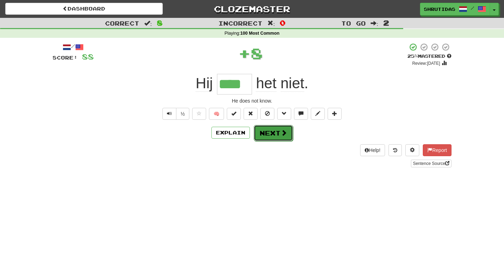
click at [273, 134] on button "Next" at bounding box center [273, 133] width 39 height 16
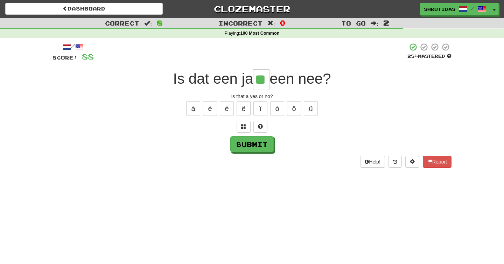
type input "**"
click at [270, 155] on div "/ Score: 88 25 % Mastered Is dat een ja ** een nee? Is that a yes or no? á é è …" at bounding box center [252, 105] width 399 height 125
click at [269, 151] on button "Submit" at bounding box center [252, 145] width 43 height 16
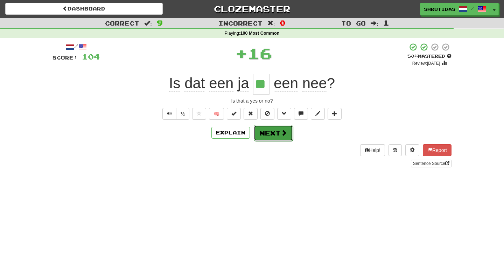
click at [269, 129] on button "Next" at bounding box center [273, 133] width 39 height 16
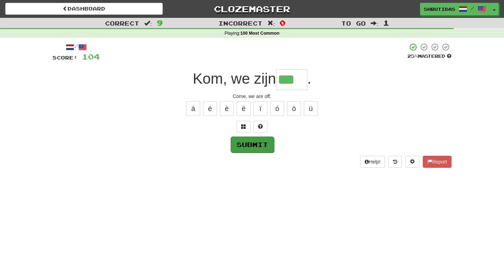
type input "***"
click at [260, 143] on button "Submit" at bounding box center [252, 145] width 43 height 16
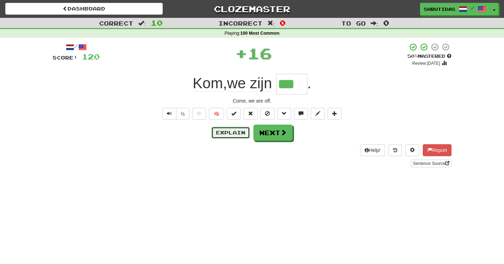
click at [241, 134] on button "Explain" at bounding box center [231, 133] width 39 height 12
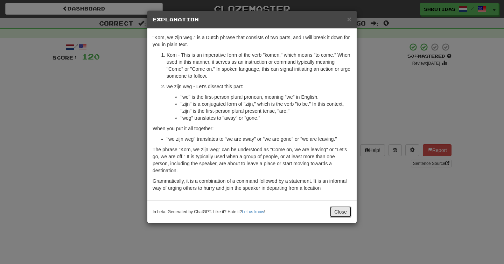
click at [333, 213] on button "Close" at bounding box center [341, 212] width 22 height 12
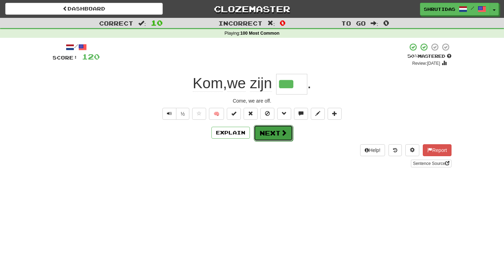
click at [267, 127] on button "Next" at bounding box center [273, 133] width 39 height 16
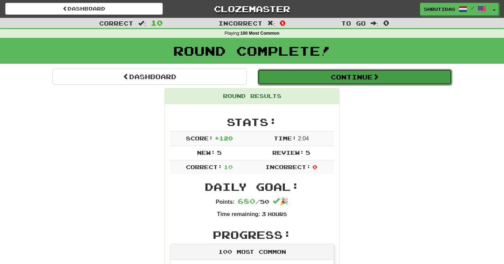
click at [331, 81] on button "Continue" at bounding box center [355, 77] width 194 height 16
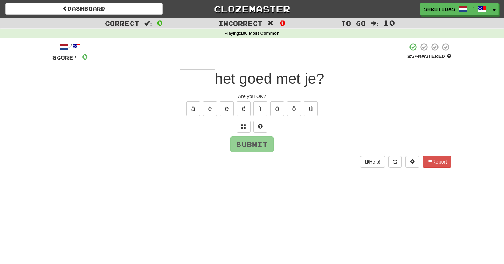
type input "*"
click at [258, 148] on button "Submit" at bounding box center [252, 145] width 43 height 16
type input "****"
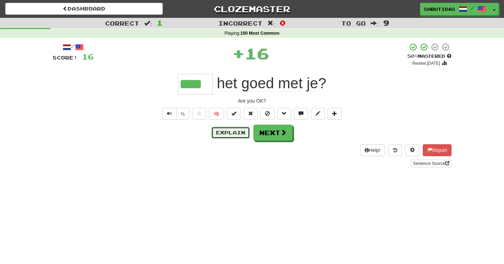
click at [236, 136] on button "Explain" at bounding box center [231, 133] width 39 height 12
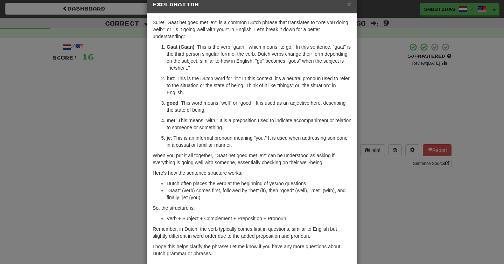
scroll to position [50, 0]
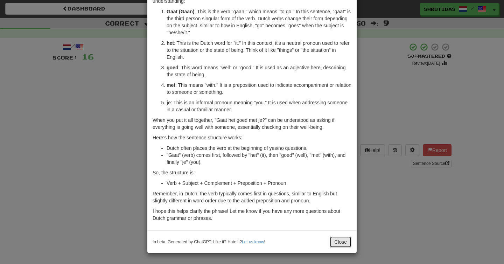
click at [331, 246] on button "Close" at bounding box center [341, 242] width 22 height 12
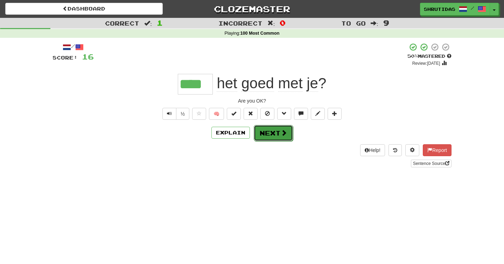
click at [271, 137] on button "Next" at bounding box center [273, 133] width 39 height 16
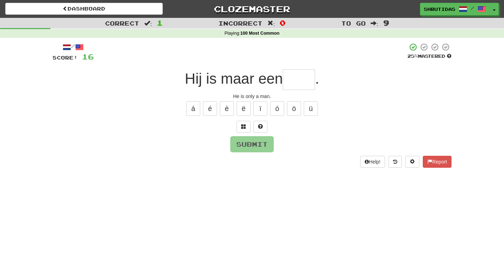
click at [296, 76] on input "text" at bounding box center [299, 79] width 32 height 21
type input "***"
click at [255, 145] on button "Submit" at bounding box center [252, 145] width 43 height 16
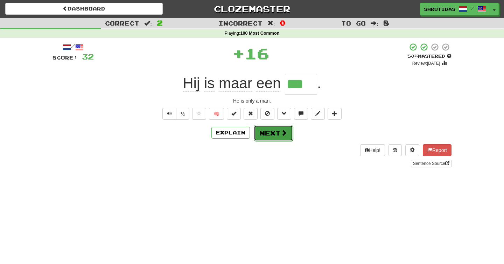
click at [271, 135] on button "Next" at bounding box center [273, 133] width 39 height 16
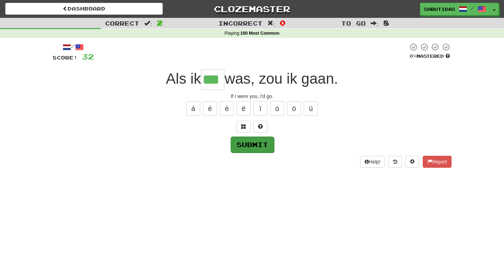
type input "***"
drag, startPoint x: 261, startPoint y: 149, endPoint x: 270, endPoint y: 147, distance: 8.8
click at [267, 147] on button "Submit" at bounding box center [251, 144] width 43 height 16
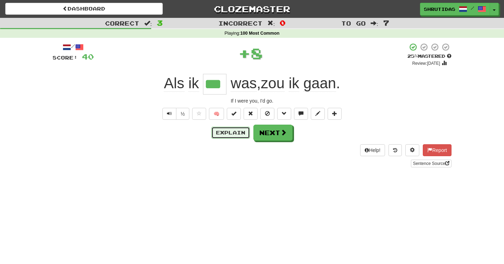
click at [237, 133] on button "Explain" at bounding box center [231, 133] width 39 height 12
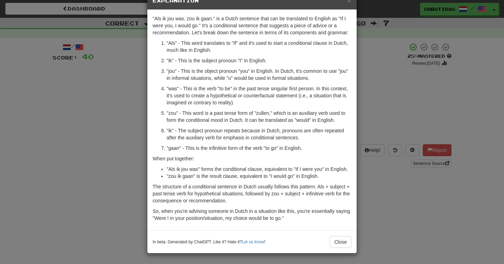
scroll to position [21, 0]
click at [338, 246] on button "Close" at bounding box center [341, 242] width 22 height 12
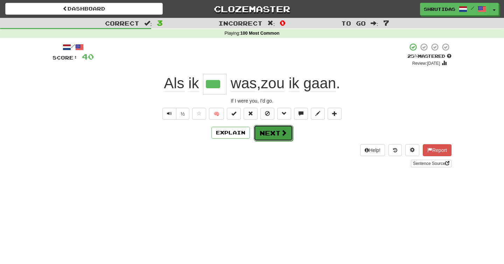
click at [274, 135] on button "Next" at bounding box center [273, 133] width 39 height 16
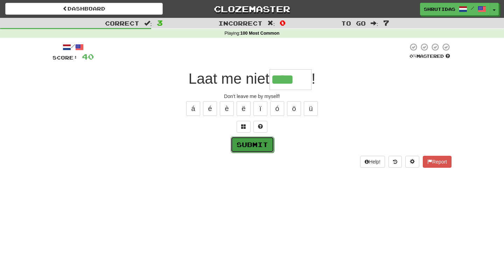
click at [262, 142] on button "Submit" at bounding box center [252, 145] width 43 height 16
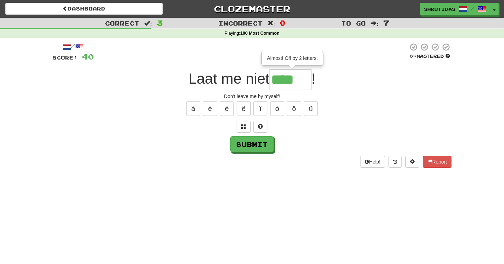
click at [300, 78] on input "****" at bounding box center [291, 79] width 42 height 21
type input "******"
click at [258, 143] on button "Submit" at bounding box center [252, 145] width 43 height 16
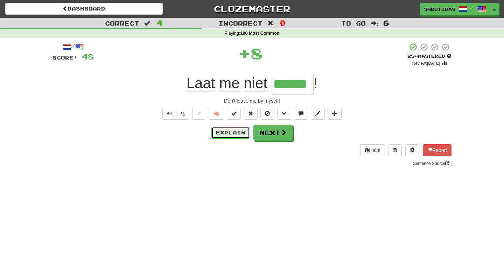
click at [239, 136] on button "Explain" at bounding box center [231, 133] width 39 height 12
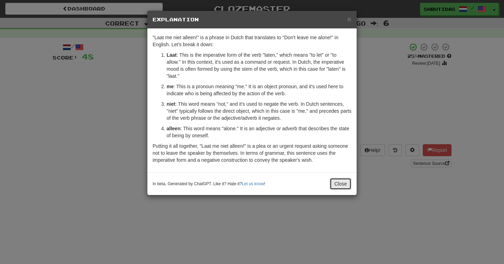
click at [343, 184] on button "Close" at bounding box center [341, 184] width 22 height 12
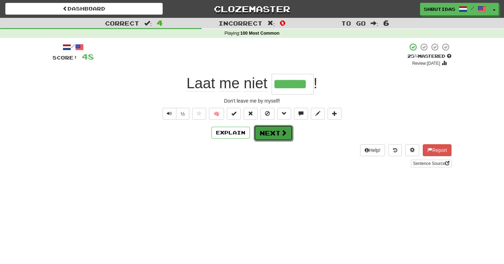
click at [286, 130] on span at bounding box center [284, 133] width 6 height 6
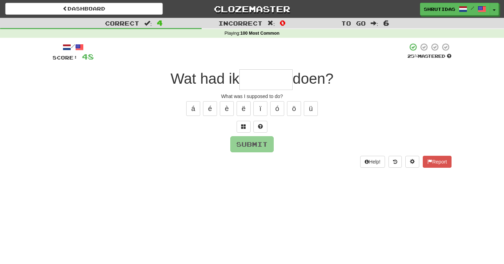
click at [275, 87] on input "text" at bounding box center [266, 79] width 53 height 21
type input "*"
type input "******"
click at [262, 146] on button "Submit" at bounding box center [252, 145] width 43 height 16
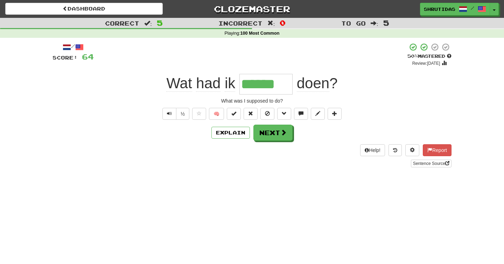
click at [232, 139] on div "Explain Next" at bounding box center [252, 133] width 399 height 16
click at [232, 136] on button "Explain" at bounding box center [231, 133] width 39 height 12
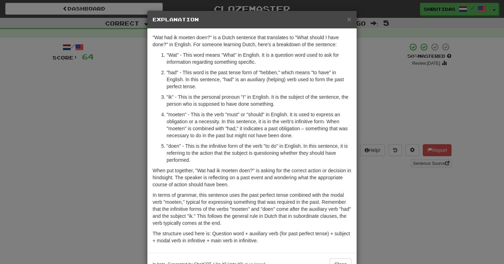
scroll to position [22, 0]
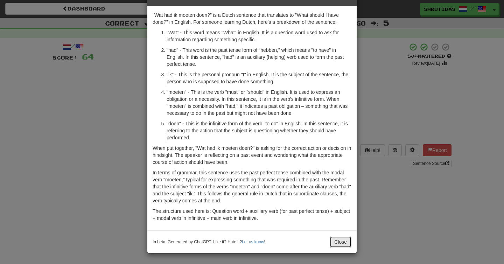
click at [334, 241] on button "Close" at bounding box center [341, 242] width 22 height 12
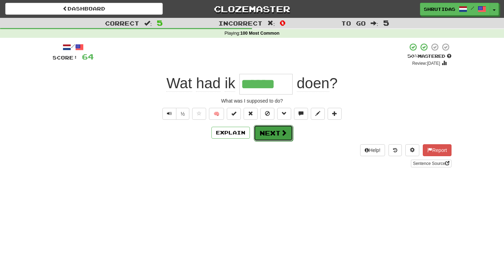
click at [275, 131] on button "Next" at bounding box center [273, 133] width 39 height 16
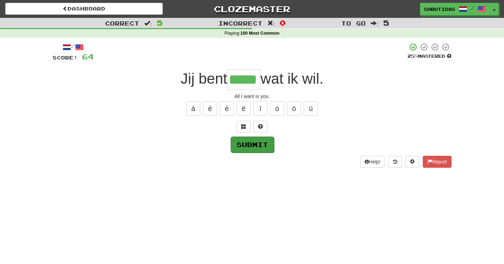
type input "*****"
click at [256, 140] on button "Submit" at bounding box center [252, 145] width 43 height 16
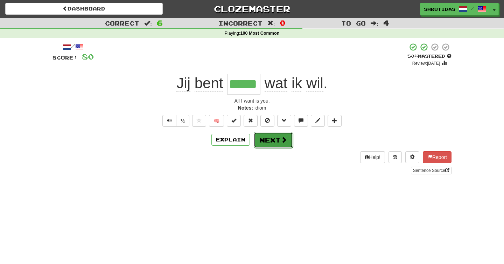
click at [278, 135] on button "Next" at bounding box center [273, 140] width 39 height 16
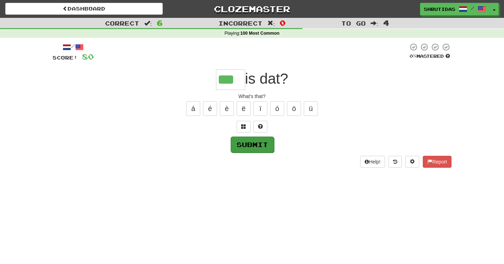
type input "***"
click at [267, 137] on button "Submit" at bounding box center [252, 145] width 43 height 16
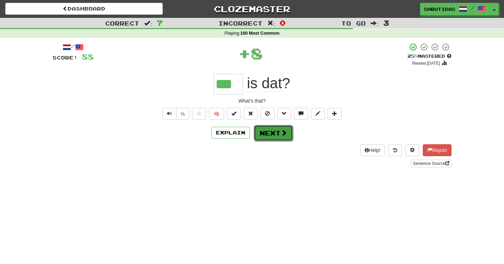
click at [268, 133] on button "Next" at bounding box center [273, 133] width 39 height 16
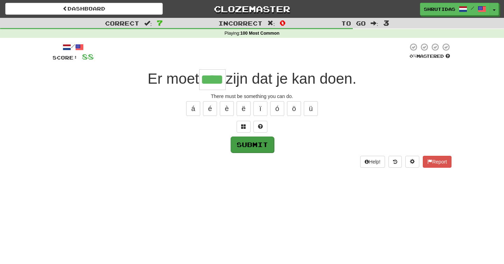
type input "****"
click at [261, 150] on button "Submit" at bounding box center [252, 145] width 43 height 16
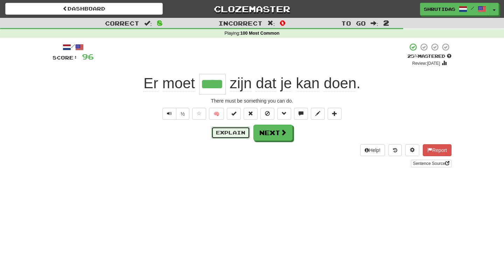
click at [226, 131] on button "Explain" at bounding box center [231, 133] width 39 height 12
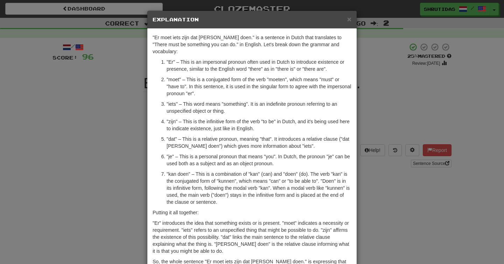
click at [386, 97] on div "× Explanation "Er moet iets zijn dat je kan doen." is a sentence in Dutch that …" at bounding box center [252, 132] width 504 height 264
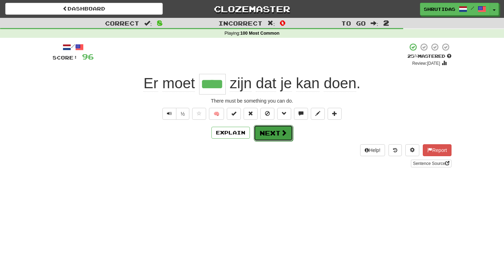
click at [278, 131] on button "Next" at bounding box center [273, 133] width 39 height 16
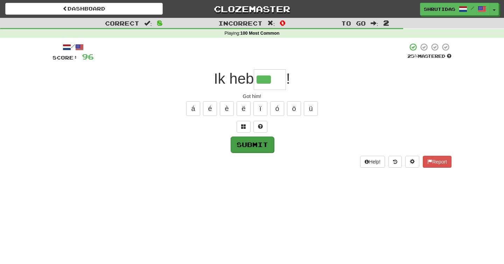
type input "***"
click at [270, 145] on button "Submit" at bounding box center [252, 145] width 43 height 16
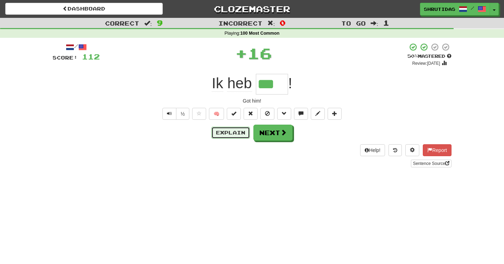
click at [237, 132] on button "Explain" at bounding box center [231, 133] width 39 height 12
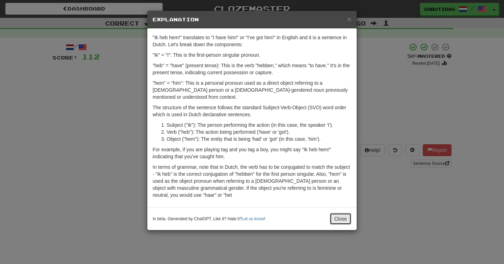
click at [337, 213] on button "Close" at bounding box center [341, 219] width 22 height 12
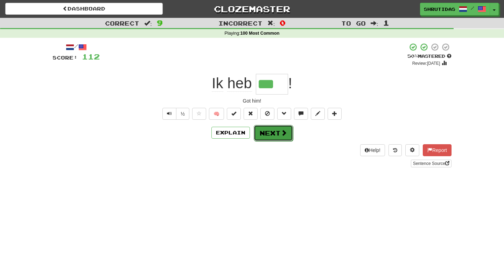
click at [268, 130] on button "Next" at bounding box center [273, 133] width 39 height 16
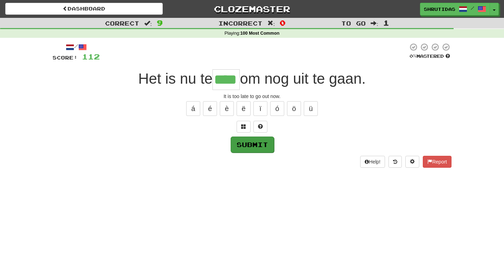
type input "****"
click at [251, 147] on button "Submit" at bounding box center [252, 145] width 43 height 16
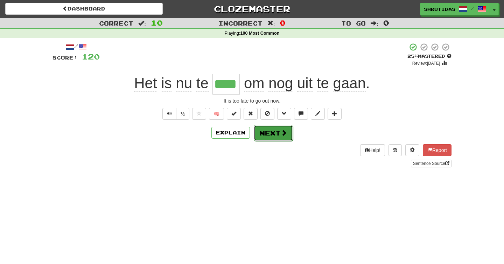
click at [265, 134] on button "Next" at bounding box center [273, 133] width 39 height 16
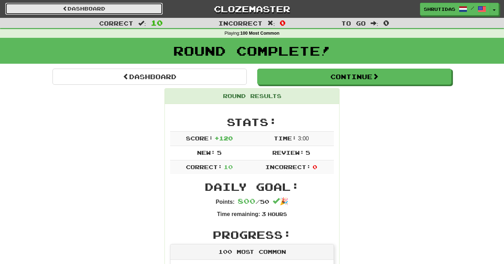
click at [117, 8] on link "Dashboard" at bounding box center [84, 9] width 158 height 12
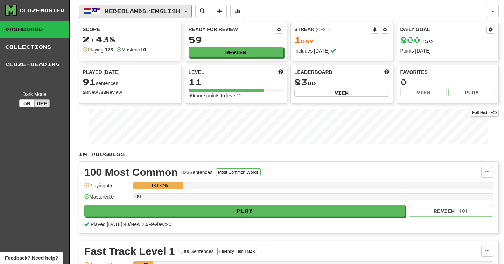
click at [117, 8] on span "Nederlands / English" at bounding box center [143, 11] width 76 height 6
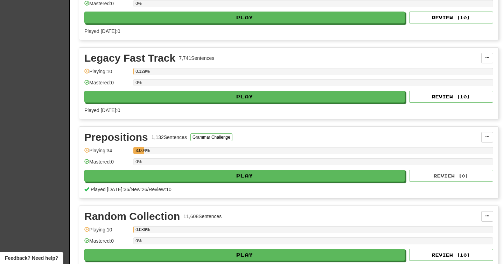
scroll to position [432, 0]
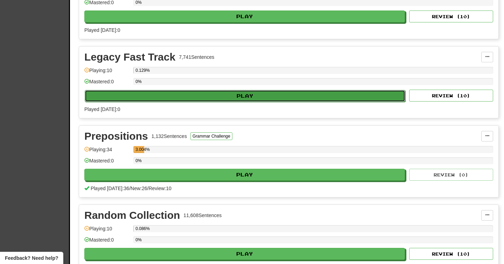
click at [152, 97] on button "Play" at bounding box center [245, 96] width 321 height 12
select select "**"
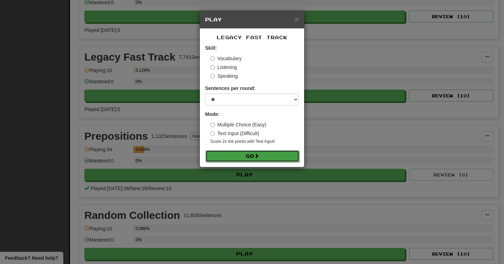
click at [259, 155] on span at bounding box center [256, 155] width 5 height 5
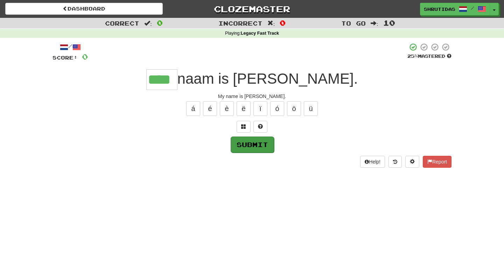
type input "****"
click at [256, 147] on button "Submit" at bounding box center [252, 145] width 43 height 16
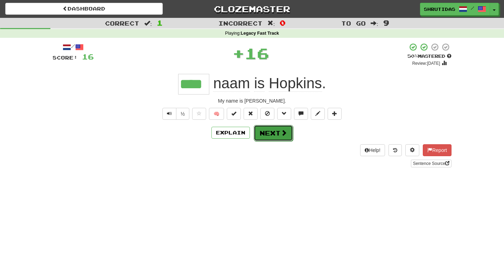
click at [283, 130] on span at bounding box center [284, 133] width 6 height 6
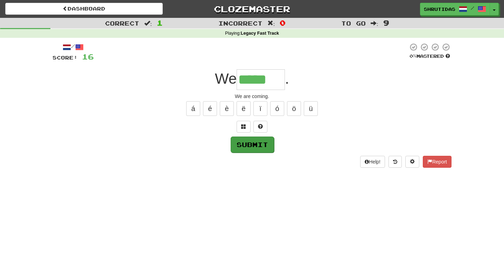
type input "*****"
click at [270, 146] on button "Submit" at bounding box center [252, 145] width 43 height 16
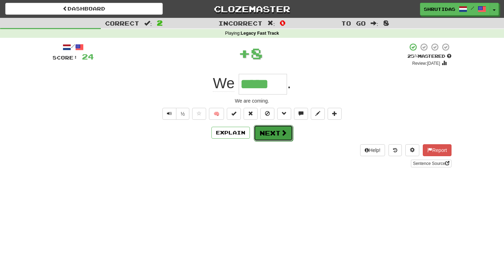
click at [279, 135] on button "Next" at bounding box center [273, 133] width 39 height 16
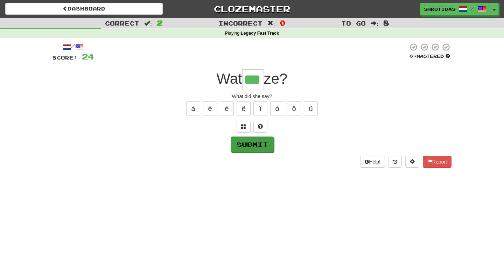
type input "***"
click at [259, 146] on button "Submit" at bounding box center [252, 145] width 43 height 16
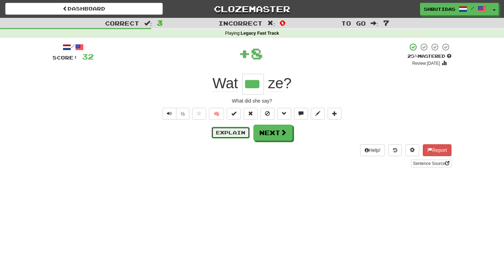
click at [234, 131] on button "Explain" at bounding box center [231, 133] width 39 height 12
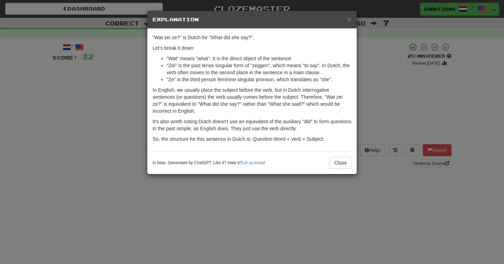
click at [352, 163] on div "In beta. Generated by ChatGPT. Like it? Hate it? Let us know ! Close" at bounding box center [251, 162] width 209 height 23
click at [344, 163] on button "Close" at bounding box center [341, 163] width 22 height 12
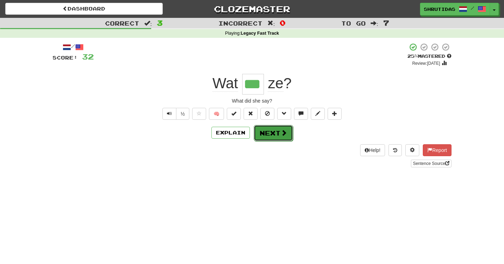
click at [281, 136] on span at bounding box center [284, 133] width 6 height 6
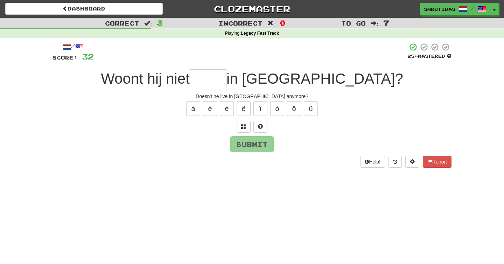
type input "*"
click at [240, 125] on button at bounding box center [244, 127] width 14 height 12
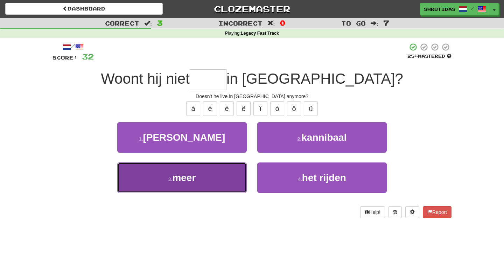
click at [203, 179] on button "3 . meer" at bounding box center [182, 178] width 130 height 30
type input "****"
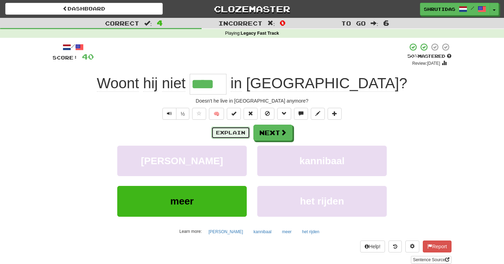
click at [219, 136] on button "Explain" at bounding box center [231, 133] width 39 height 12
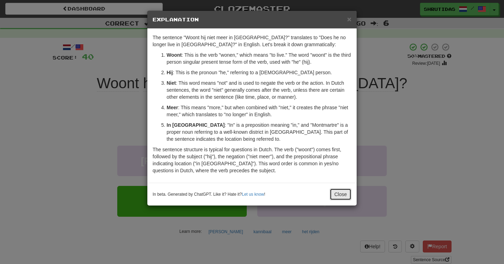
click at [338, 197] on button "Close" at bounding box center [341, 194] width 22 height 12
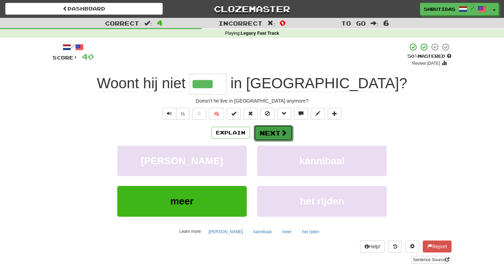
click at [267, 137] on button "Next" at bounding box center [273, 133] width 39 height 16
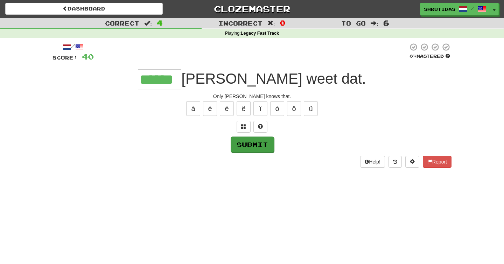
type input "******"
click at [261, 138] on button "Submit" at bounding box center [252, 145] width 43 height 16
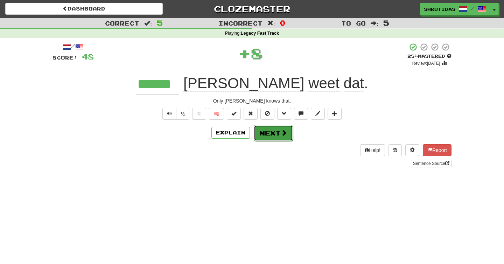
click at [267, 134] on button "Next" at bounding box center [273, 133] width 39 height 16
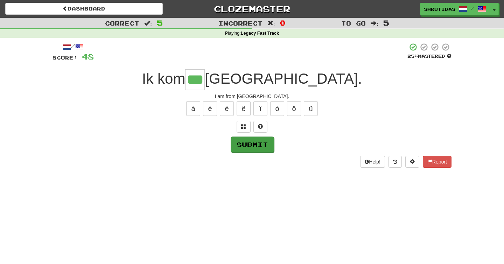
type input "***"
click at [258, 147] on button "Submit" at bounding box center [252, 145] width 43 height 16
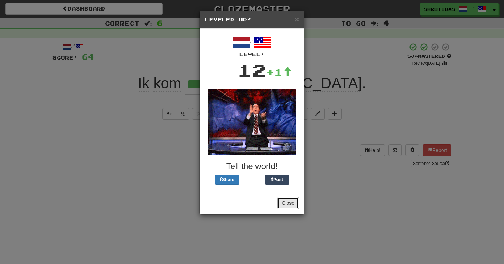
click at [292, 201] on button "Close" at bounding box center [288, 203] width 22 height 12
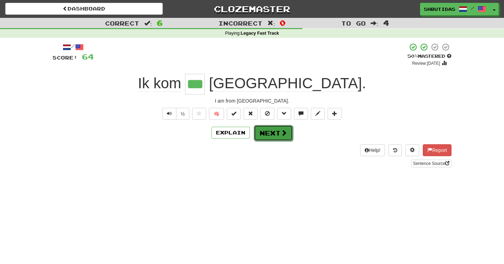
click at [274, 133] on button "Next" at bounding box center [273, 133] width 39 height 16
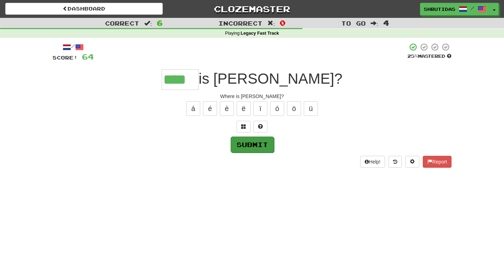
type input "****"
click at [273, 143] on button "Submit" at bounding box center [252, 145] width 43 height 16
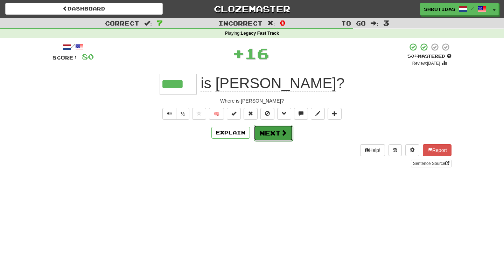
click at [274, 136] on button "Next" at bounding box center [273, 133] width 39 height 16
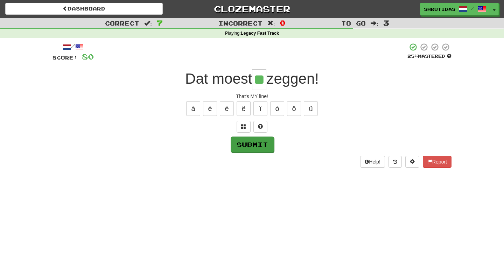
type input "**"
click at [258, 141] on button "Submit" at bounding box center [252, 145] width 43 height 16
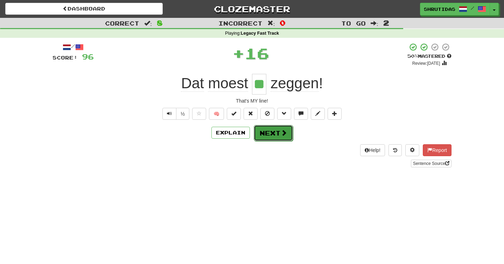
click at [263, 138] on button "Next" at bounding box center [273, 133] width 39 height 16
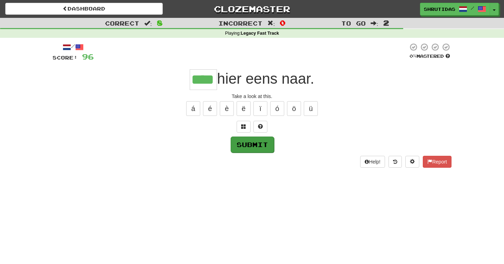
type input "****"
click at [261, 138] on button "Submit" at bounding box center [252, 145] width 43 height 16
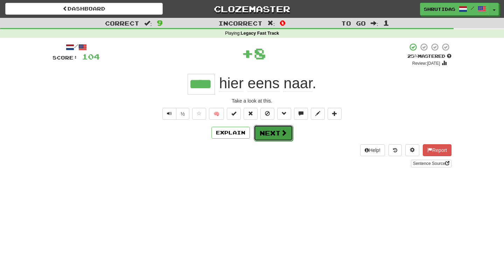
click at [265, 132] on button "Next" at bounding box center [273, 133] width 39 height 16
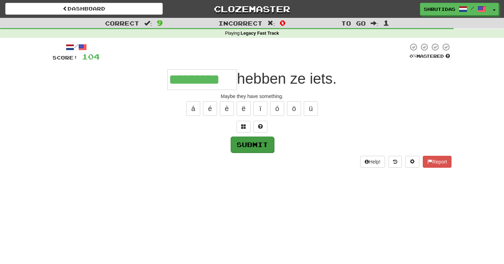
type input "*********"
click at [259, 142] on button "Submit" at bounding box center [252, 145] width 43 height 16
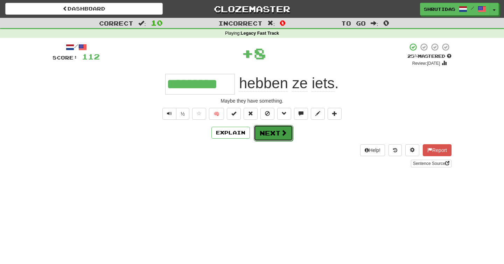
click at [263, 136] on button "Next" at bounding box center [273, 133] width 39 height 16
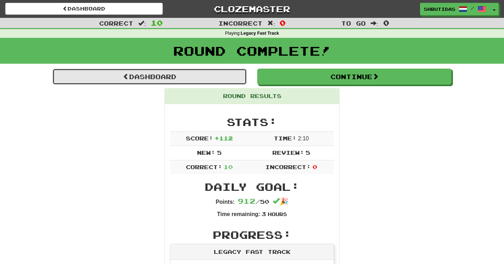
click at [136, 72] on link "Dashboard" at bounding box center [150, 77] width 194 height 16
